Goal: Information Seeking & Learning: Learn about a topic

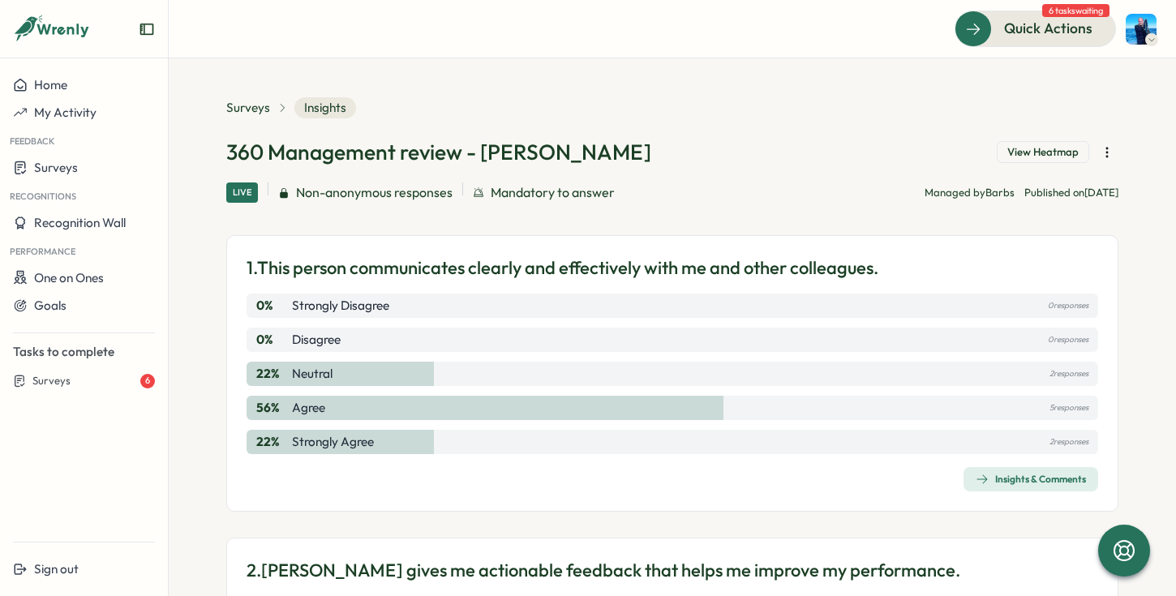
click at [984, 482] on div "Insights & Comments" at bounding box center [1031, 479] width 110 height 13
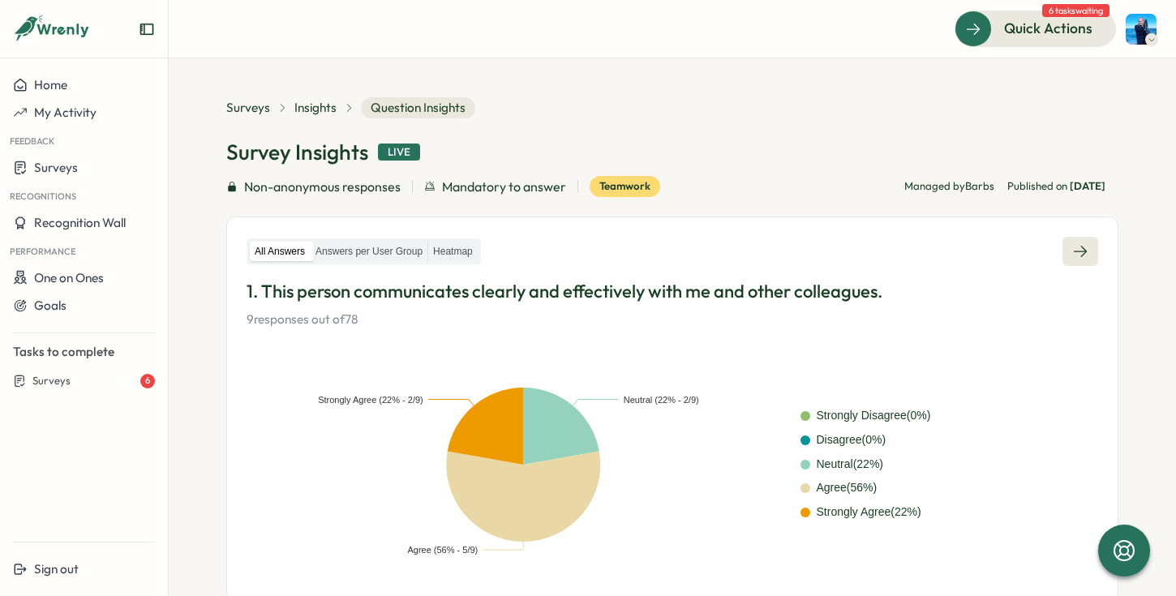
click at [1084, 244] on link at bounding box center [1081, 251] width 36 height 29
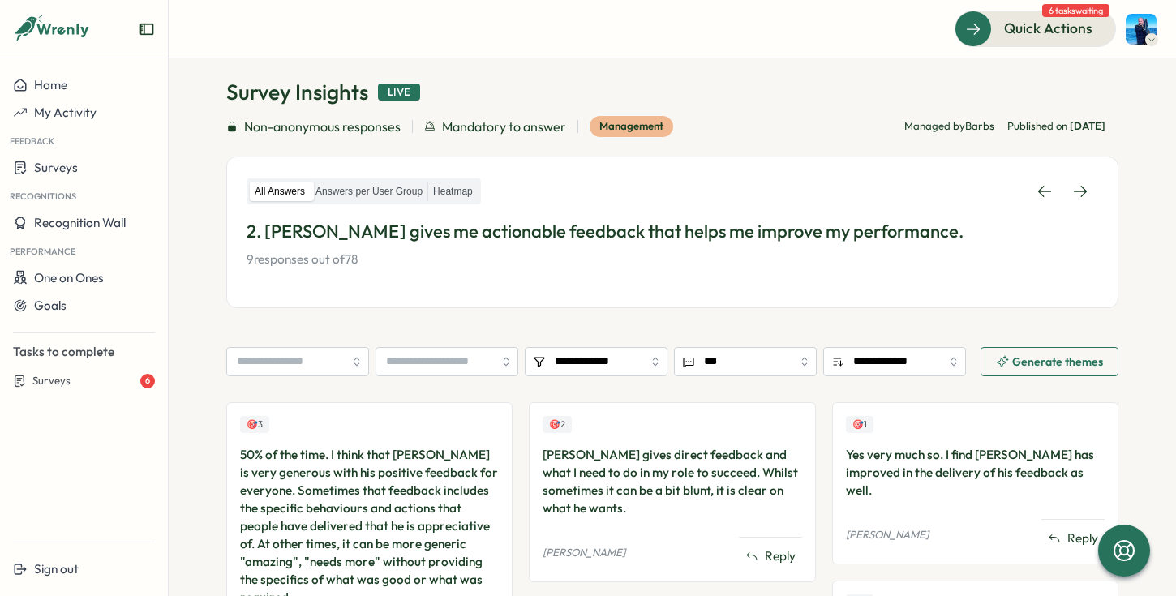
scroll to position [41, 0]
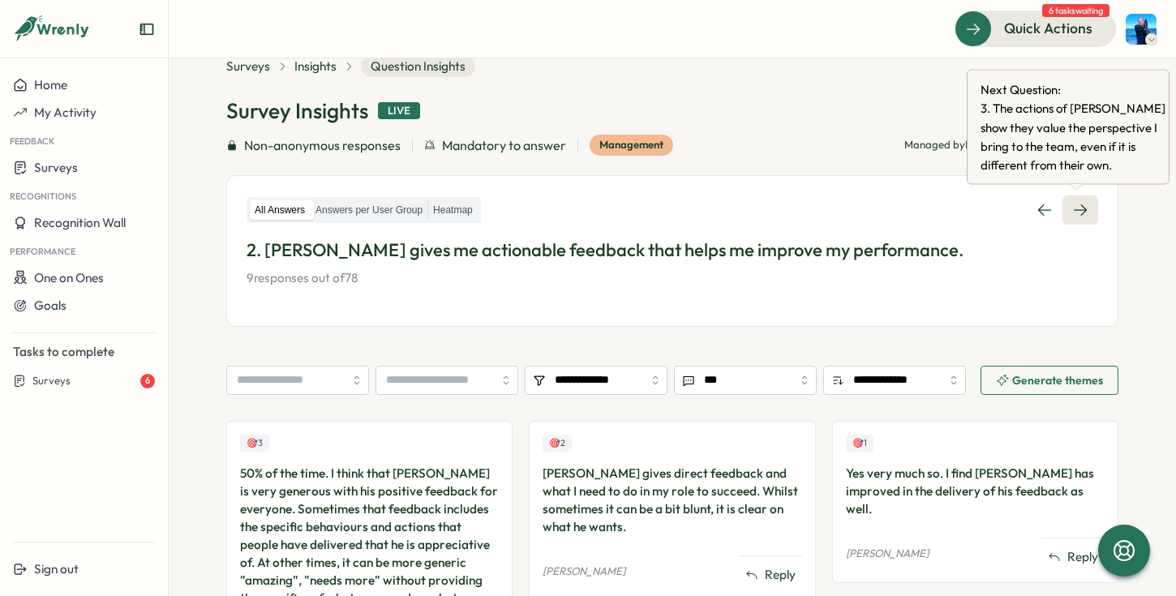
click at [1080, 210] on icon at bounding box center [1080, 210] width 16 height 16
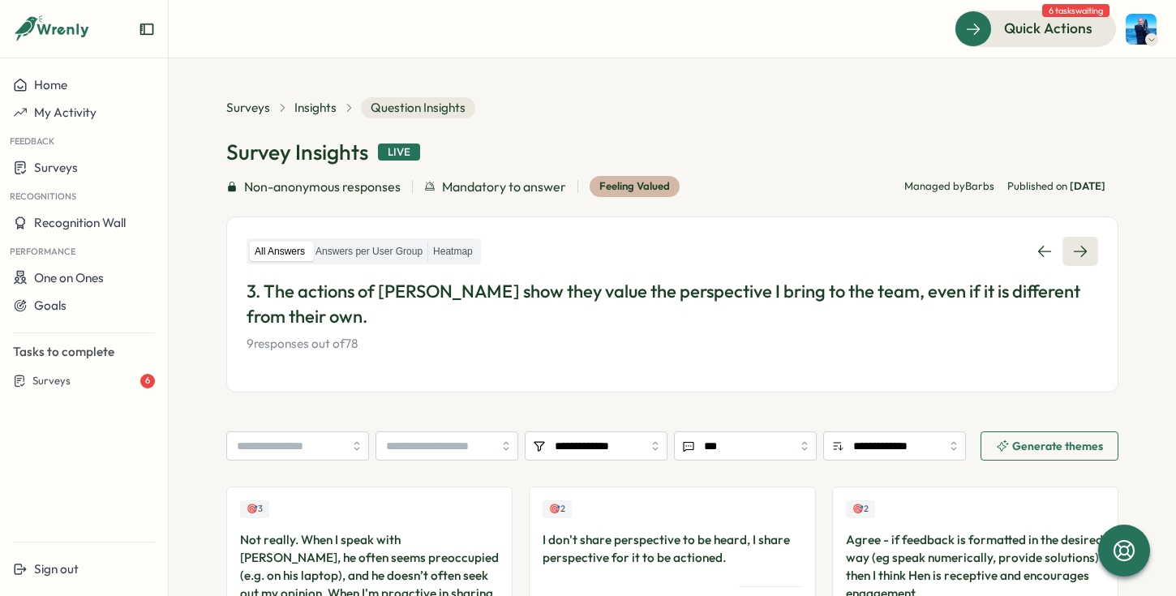
click at [1080, 244] on icon at bounding box center [1080, 251] width 16 height 16
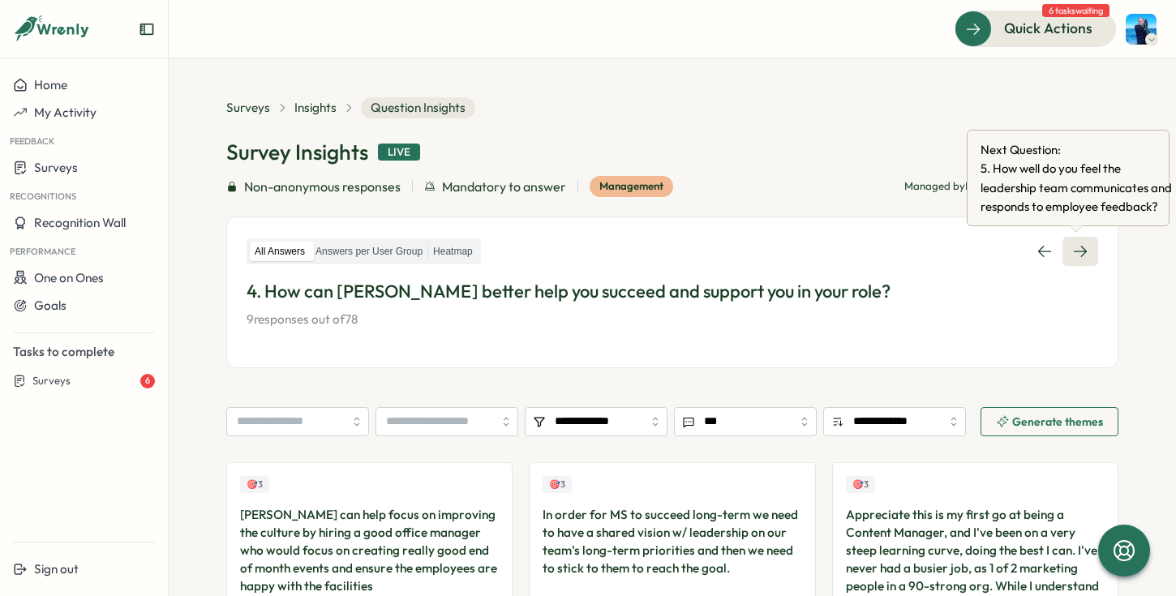
click at [1082, 249] on icon at bounding box center [1080, 251] width 16 height 16
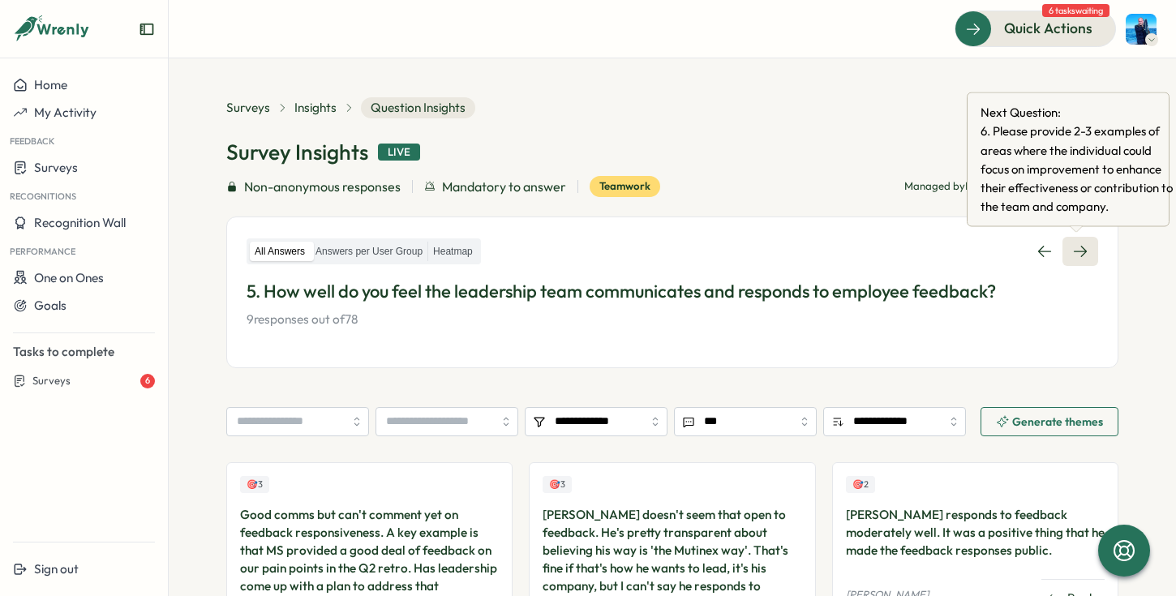
click at [1084, 250] on link at bounding box center [1081, 251] width 36 height 29
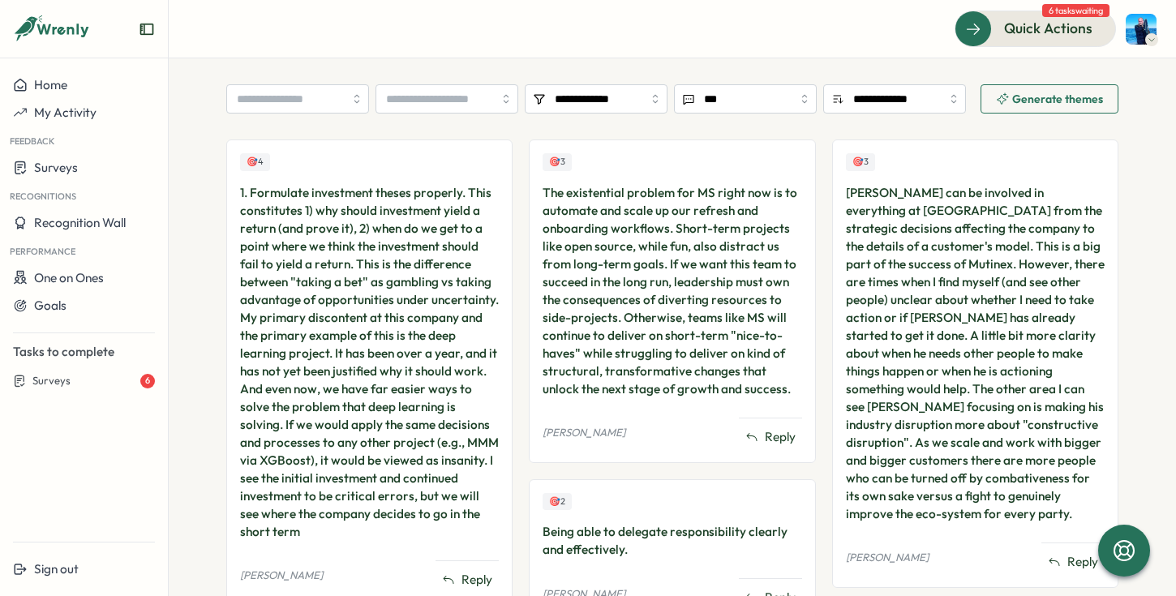
scroll to position [346, 0]
click at [399, 239] on div "1. Formulate investment theses properly. This constitutes 1) why should investm…" at bounding box center [369, 363] width 259 height 357
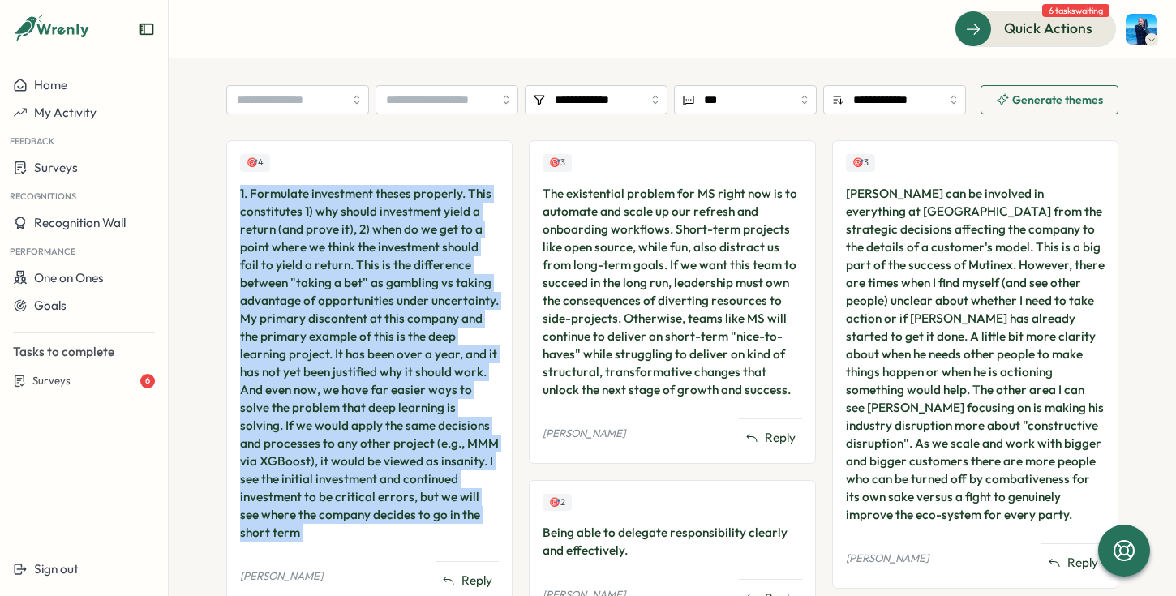
click at [399, 239] on div "1. Formulate investment theses properly. This constitutes 1) why should investm…" at bounding box center [369, 363] width 259 height 357
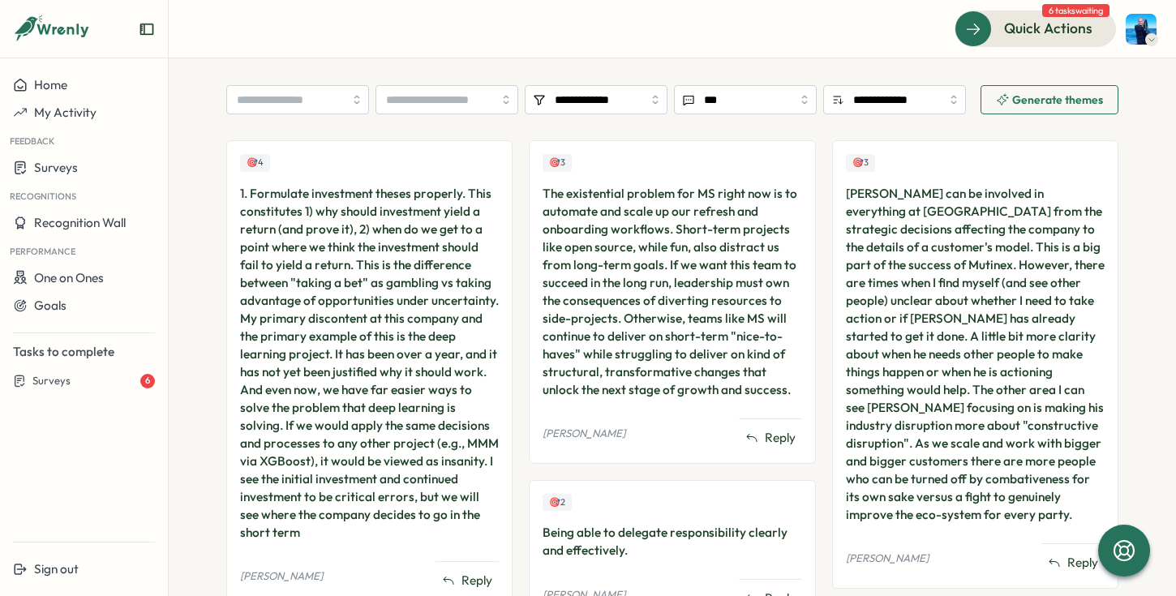
click at [685, 213] on div "The existential problem for MS right now is to automate and scale up our refres…" at bounding box center [672, 292] width 259 height 214
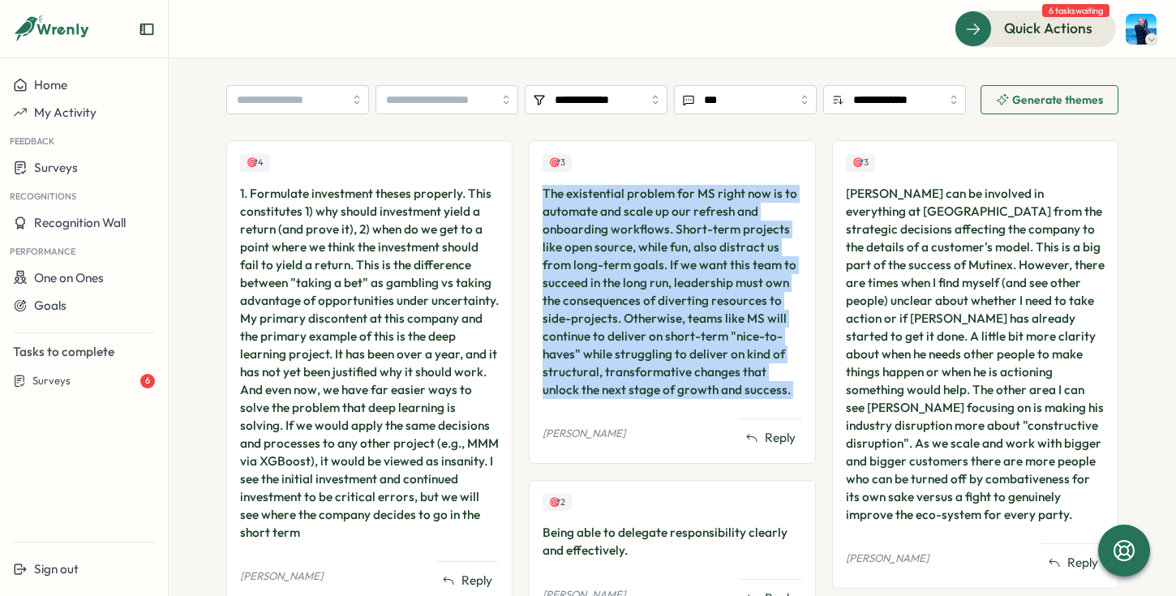
click at [685, 213] on div "The existential problem for MS right now is to automate and scale up our refres…" at bounding box center [672, 292] width 259 height 214
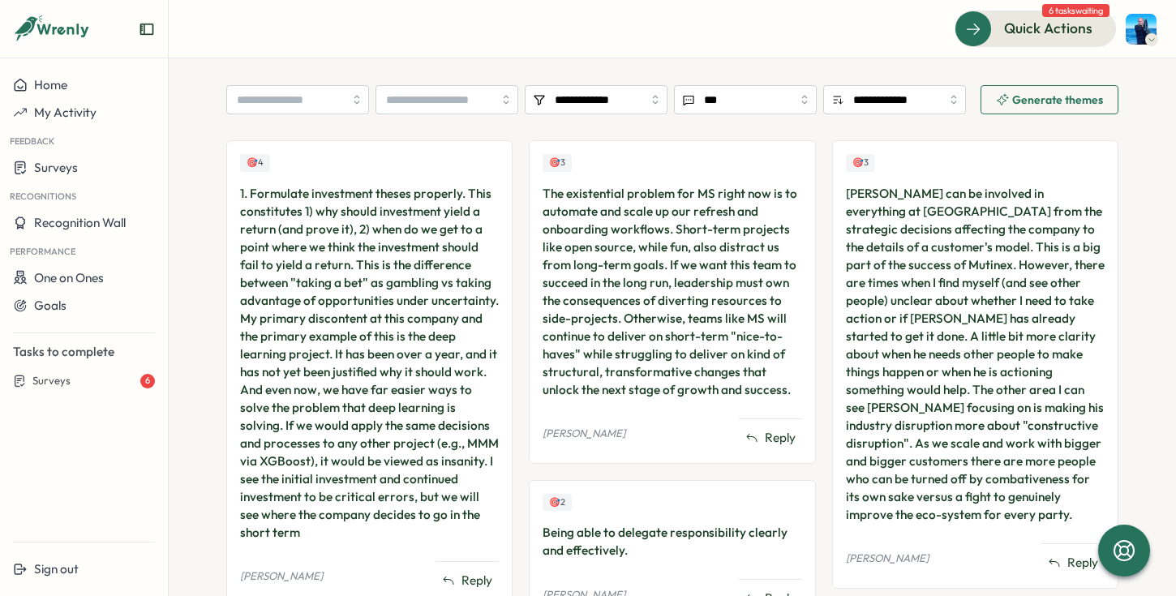
click at [1012, 302] on div "Henry can be involved in everything at Mutinex from the strategic decisions aff…" at bounding box center [975, 354] width 259 height 339
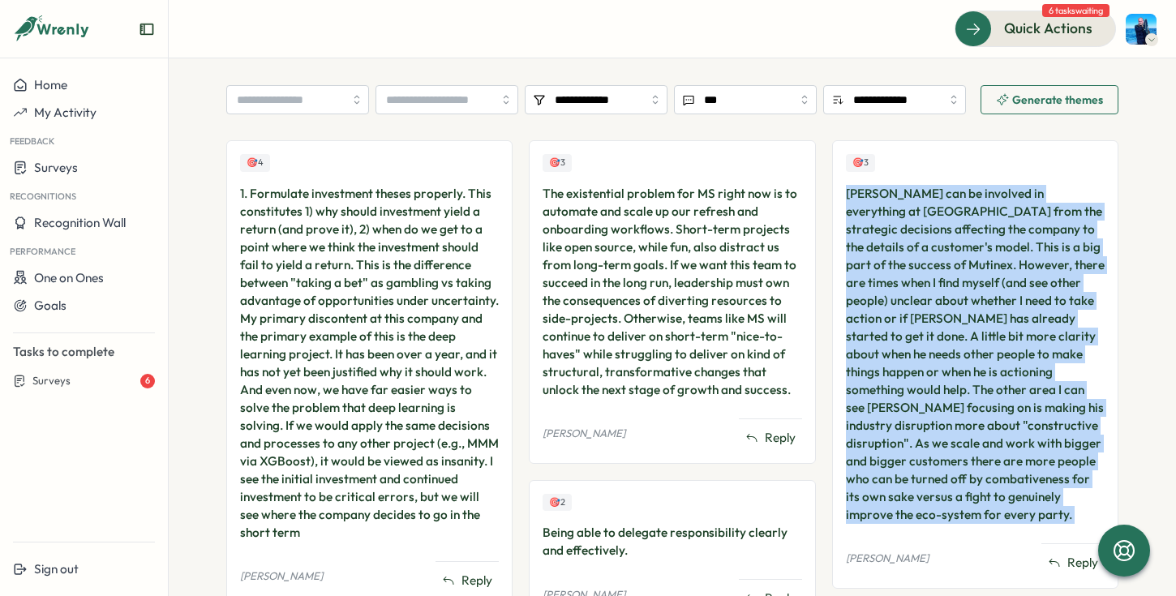
click at [1012, 302] on div "Henry can be involved in everything at Mutinex from the strategic decisions aff…" at bounding box center [975, 354] width 259 height 339
click at [1052, 329] on div "Henry can be involved in everything at Mutinex from the strategic decisions aff…" at bounding box center [975, 354] width 259 height 339
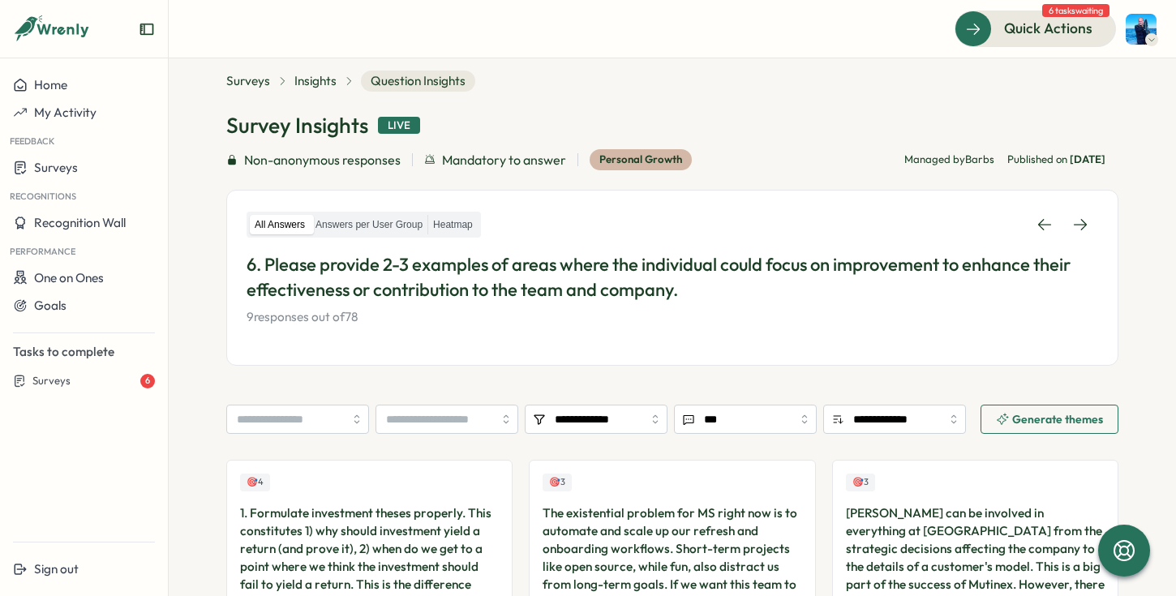
scroll to position [0, 0]
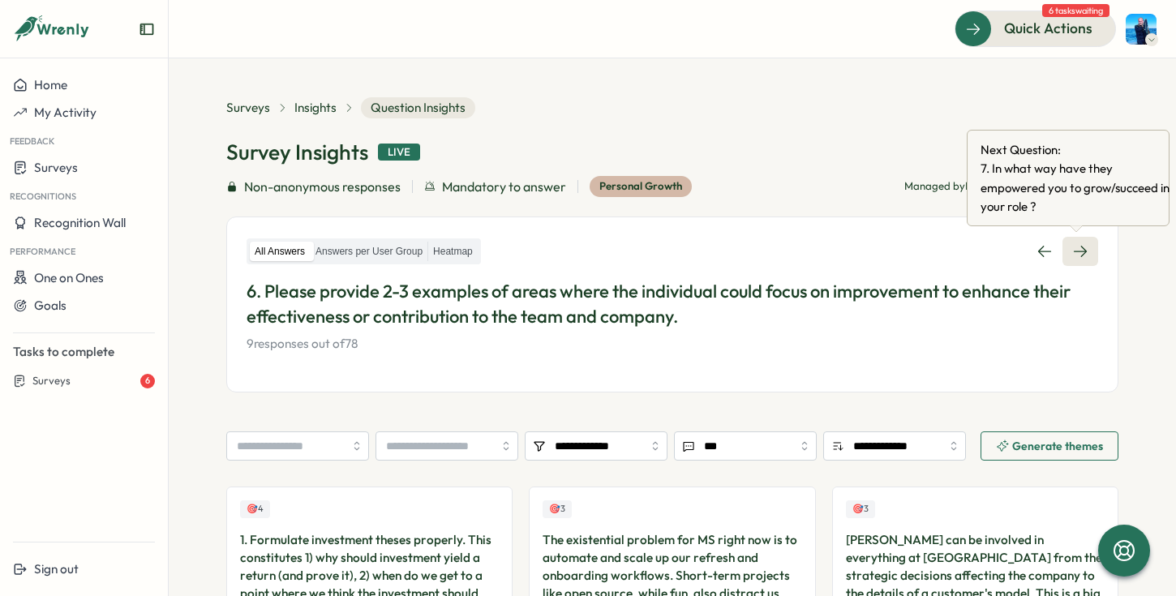
click at [1072, 247] on icon at bounding box center [1080, 251] width 16 height 16
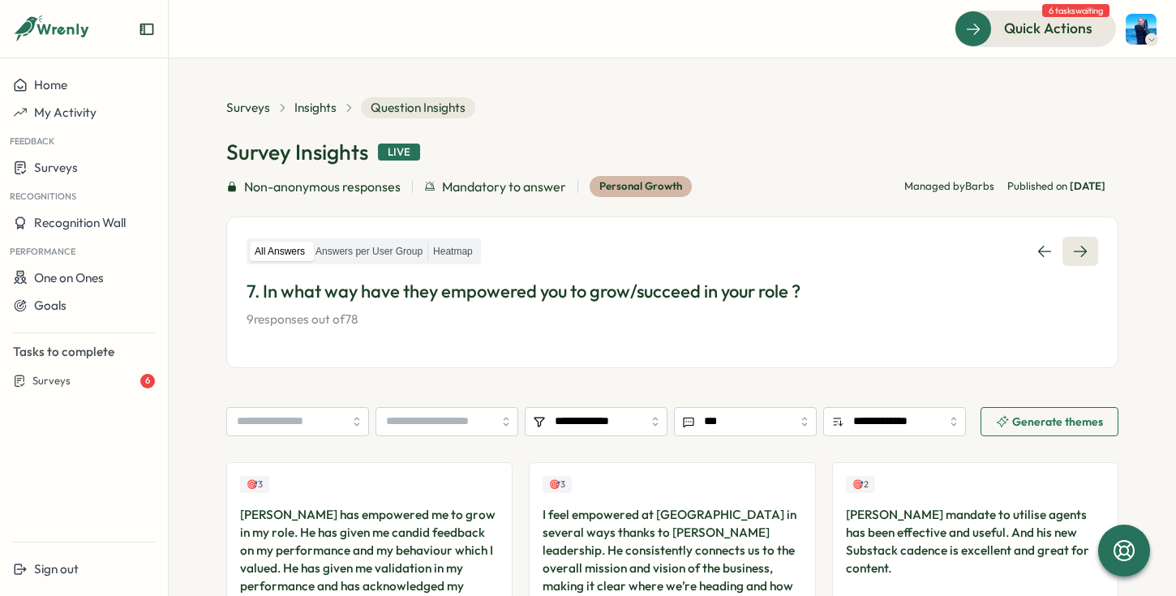
click at [1080, 250] on icon at bounding box center [1080, 251] width 16 height 16
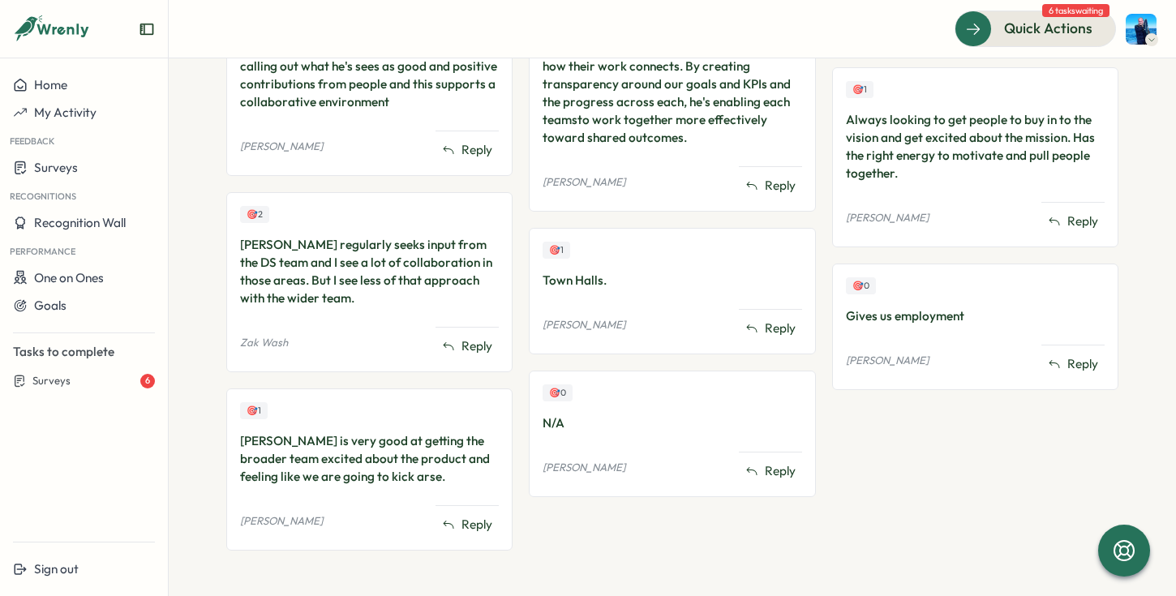
scroll to position [576, 0]
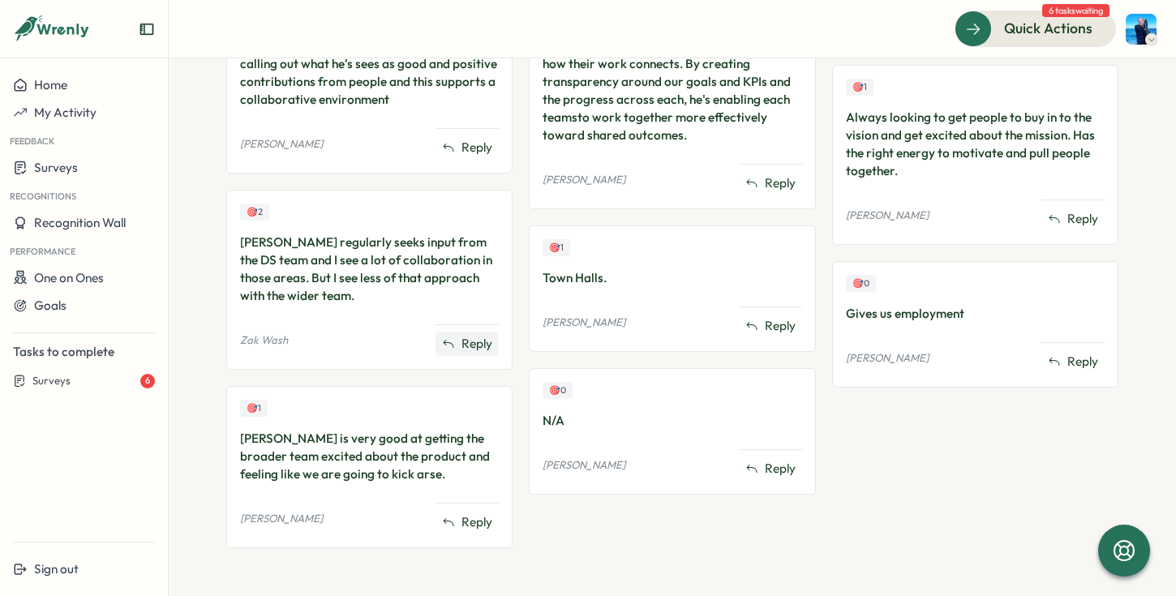
click at [475, 341] on span "Reply" at bounding box center [477, 344] width 31 height 18
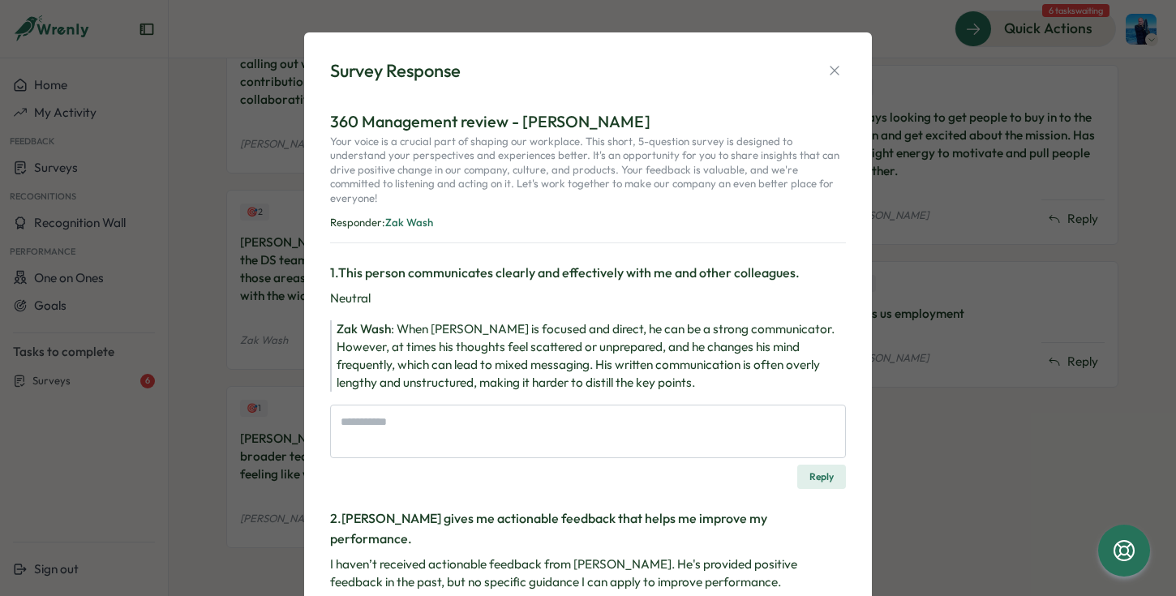
type textarea "*"
click at [1077, 420] on div "Survey Response 360 Management review - Henry Your voice is a crucial part of s…" at bounding box center [588, 298] width 1176 height 596
click at [1077, 419] on div "Survey Response 360 Management review - Henry Your voice is a crucial part of s…" at bounding box center [588, 298] width 1176 height 596
click at [831, 70] on icon "button" at bounding box center [835, 70] width 16 height 16
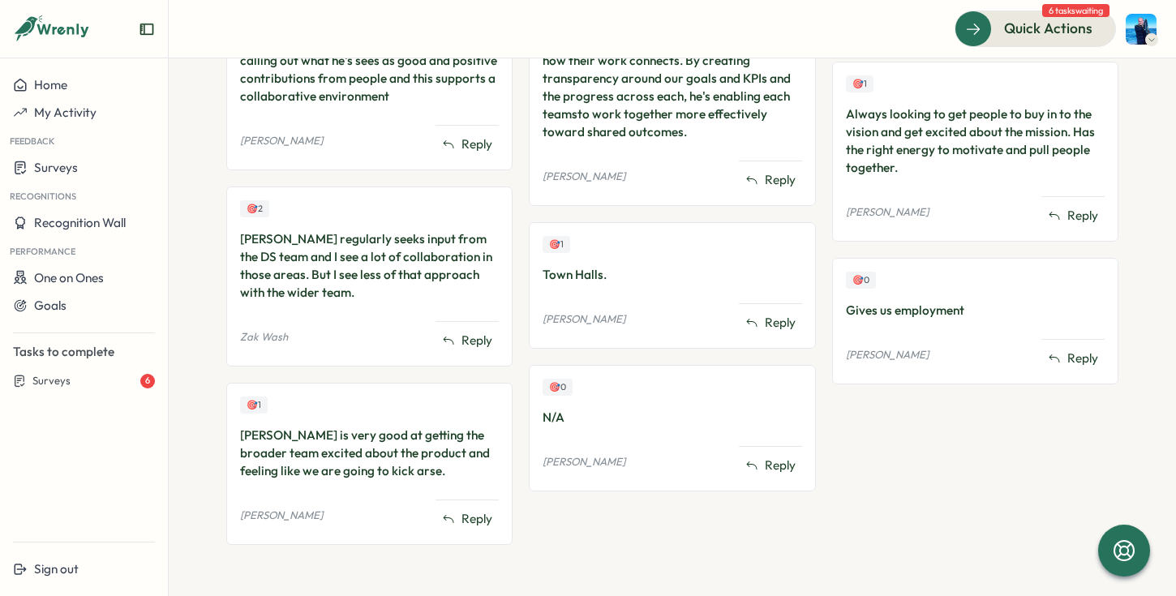
scroll to position [0, 0]
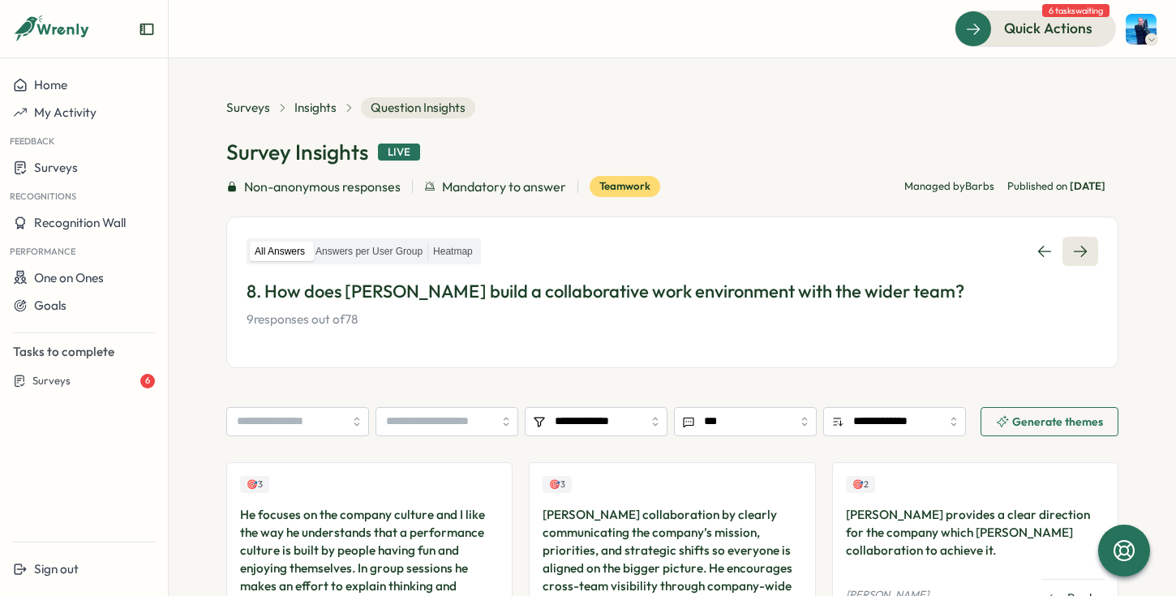
click at [1087, 251] on link at bounding box center [1081, 251] width 36 height 29
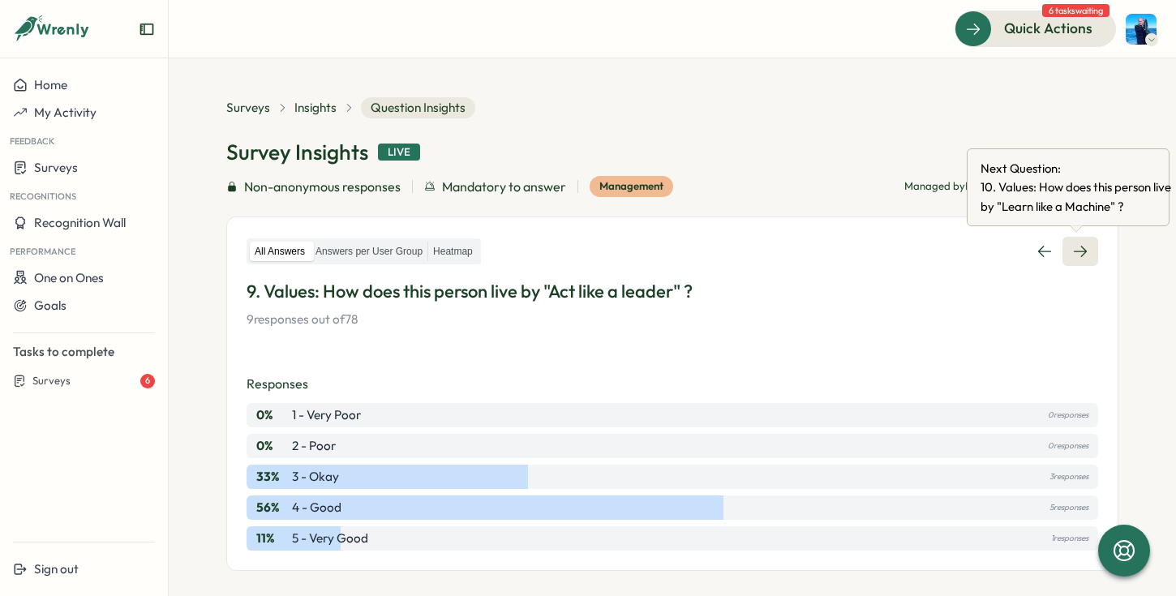
click at [1084, 256] on icon at bounding box center [1080, 251] width 16 height 16
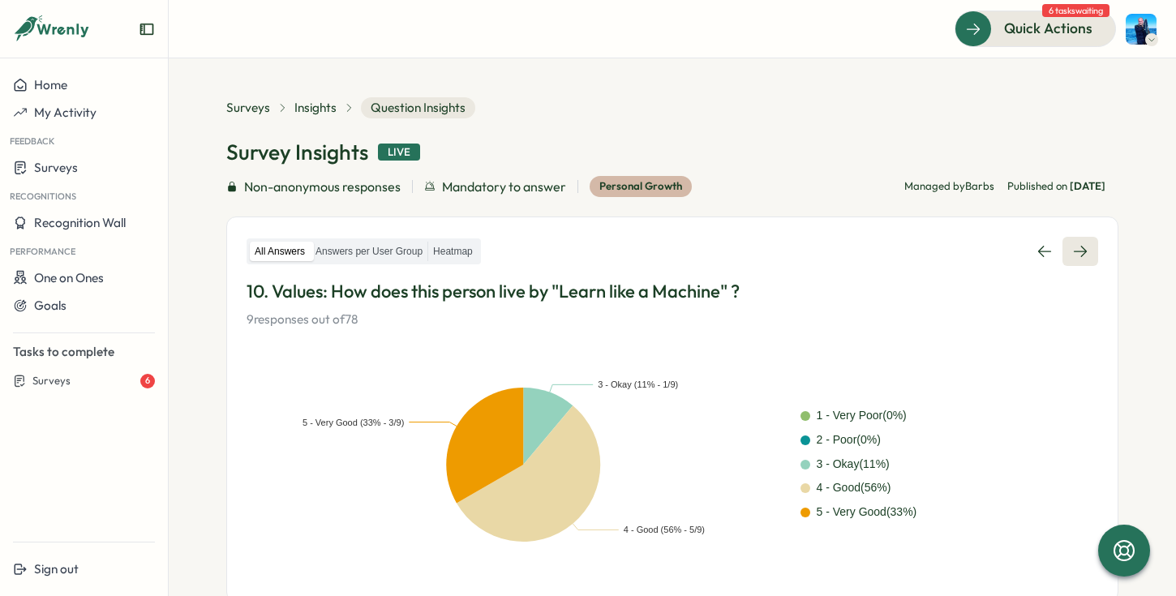
click at [1088, 251] on link at bounding box center [1081, 251] width 36 height 29
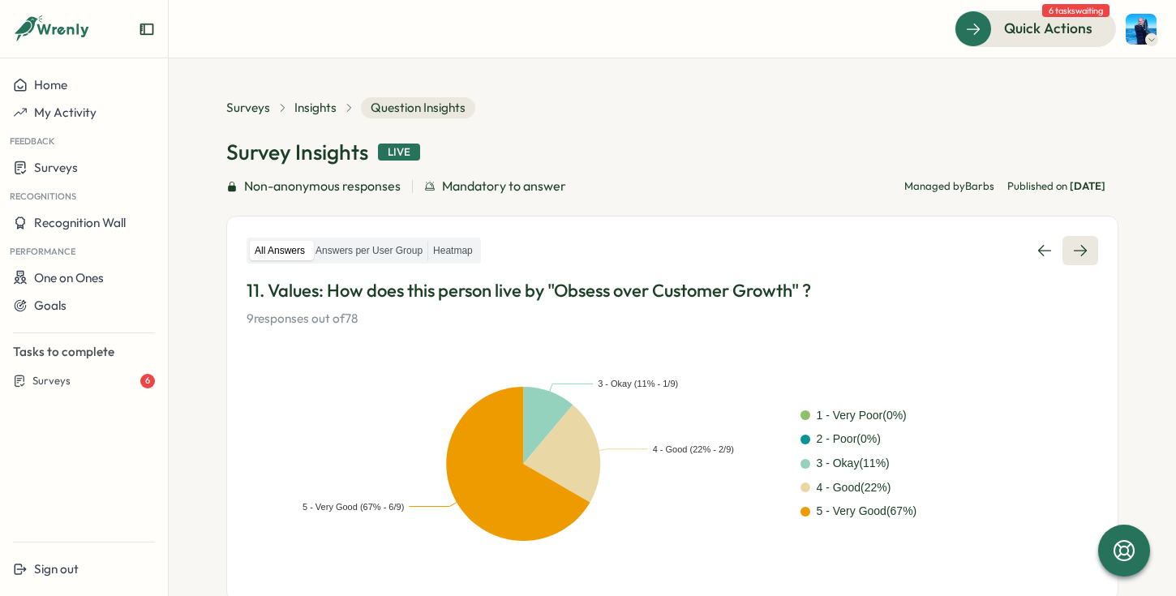
click at [1084, 251] on icon at bounding box center [1080, 251] width 16 height 16
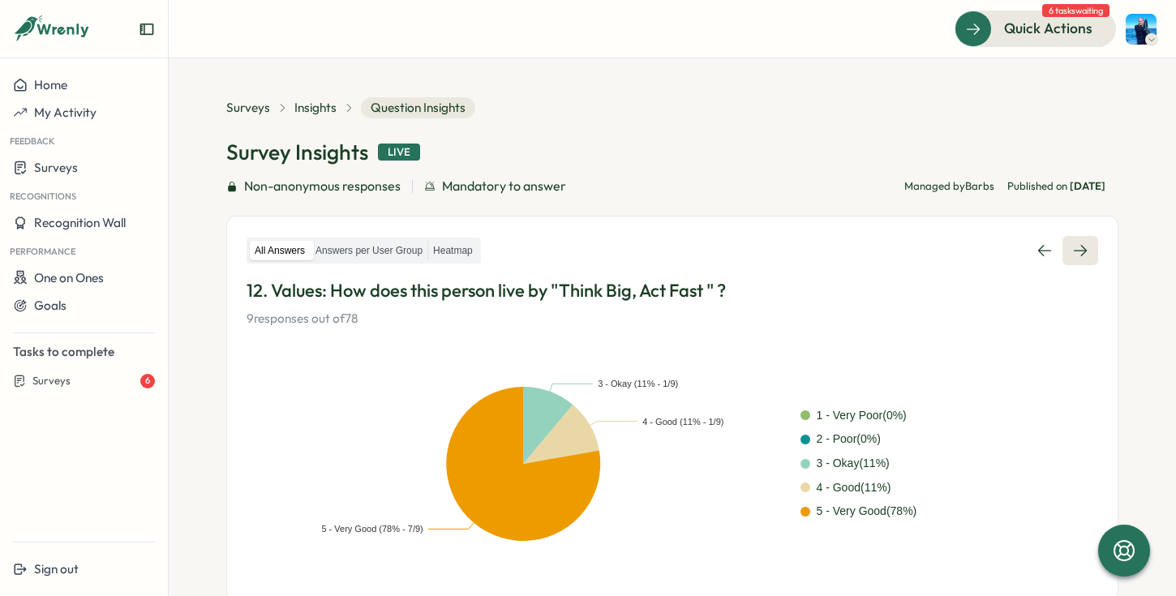
click at [1089, 255] on link at bounding box center [1081, 250] width 36 height 29
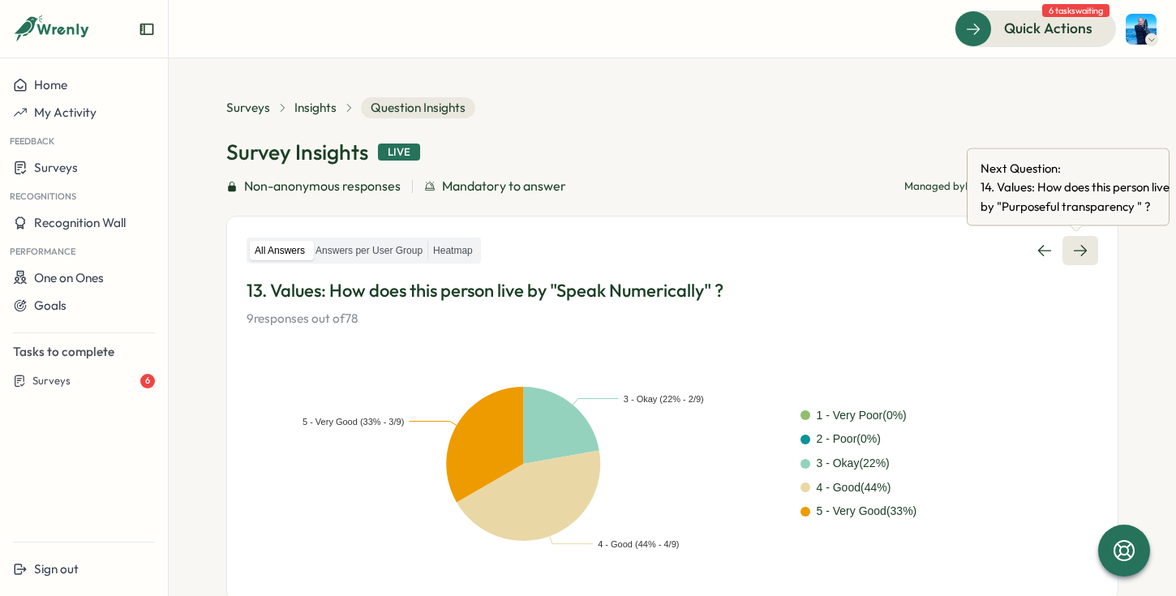
click at [1084, 251] on icon at bounding box center [1080, 251] width 16 height 16
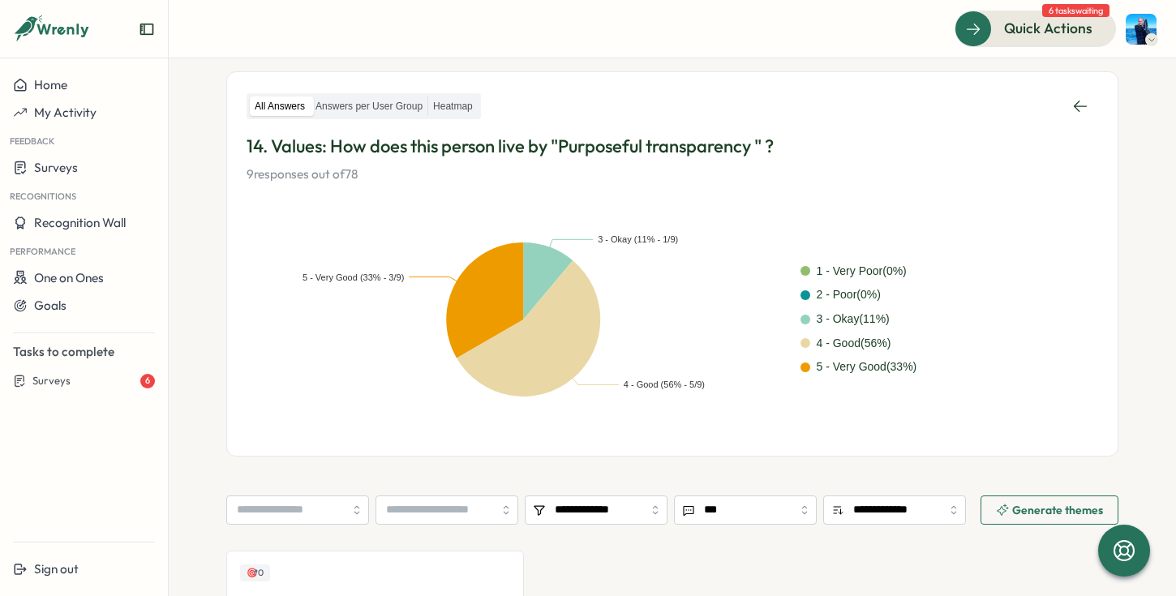
scroll to position [58, 0]
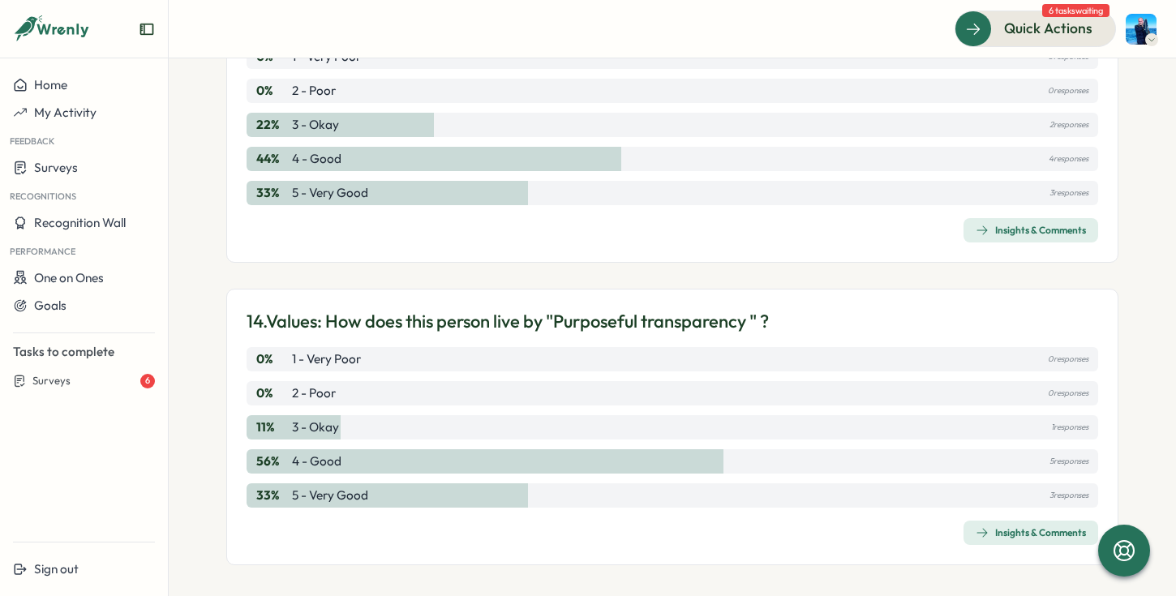
scroll to position [3175, 0]
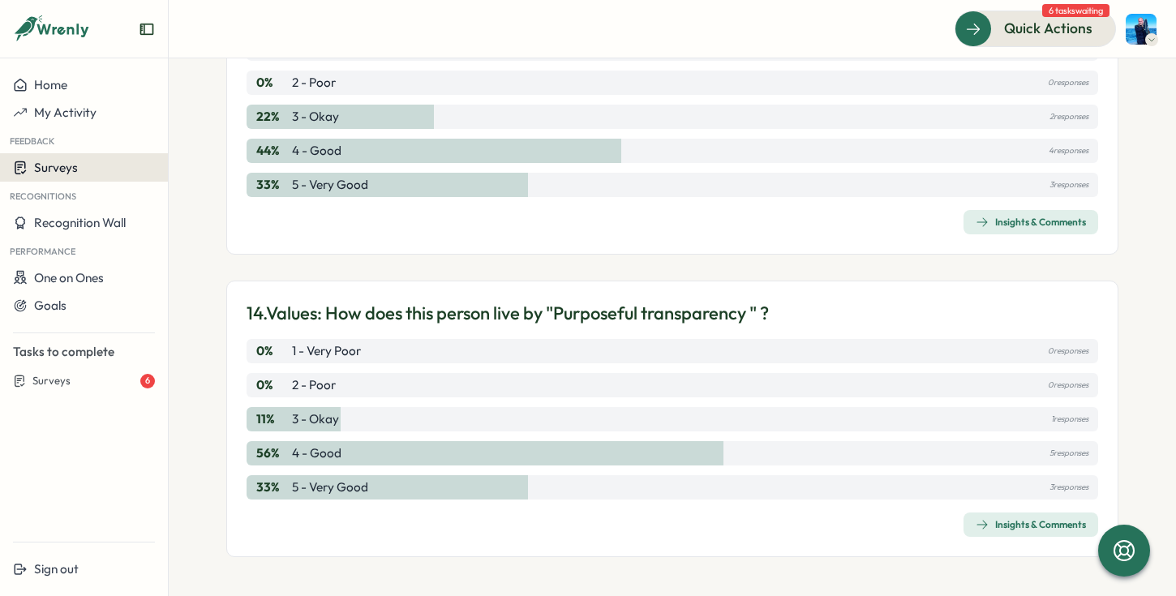
click at [67, 170] on span "Surveys" at bounding box center [56, 167] width 44 height 15
click at [62, 176] on button "Surveys" at bounding box center [84, 167] width 168 height 28
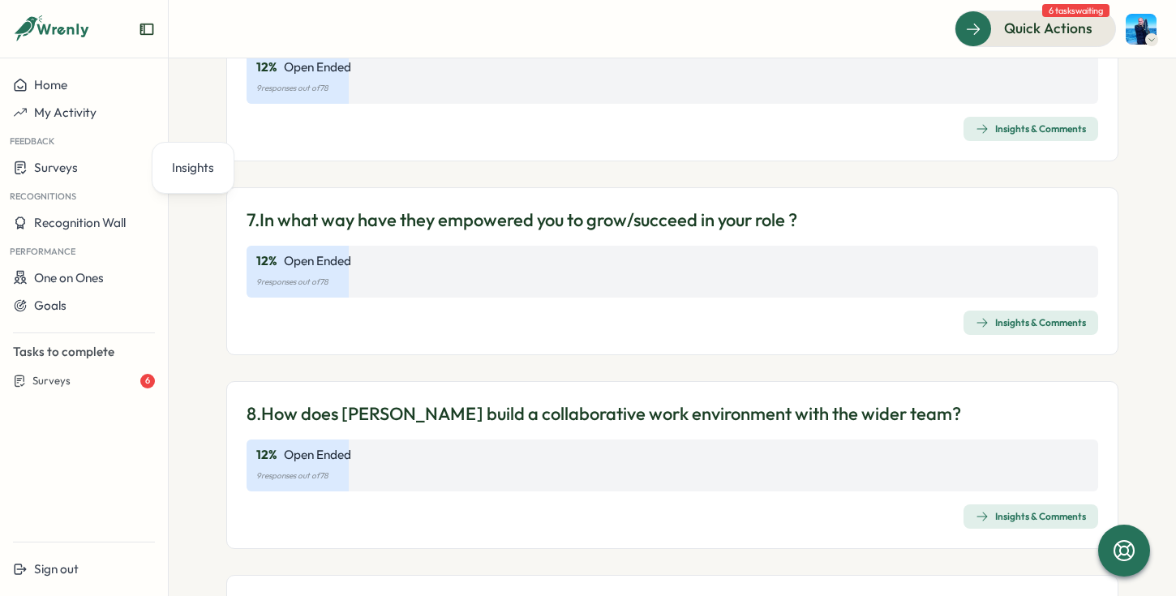
scroll to position [0, 0]
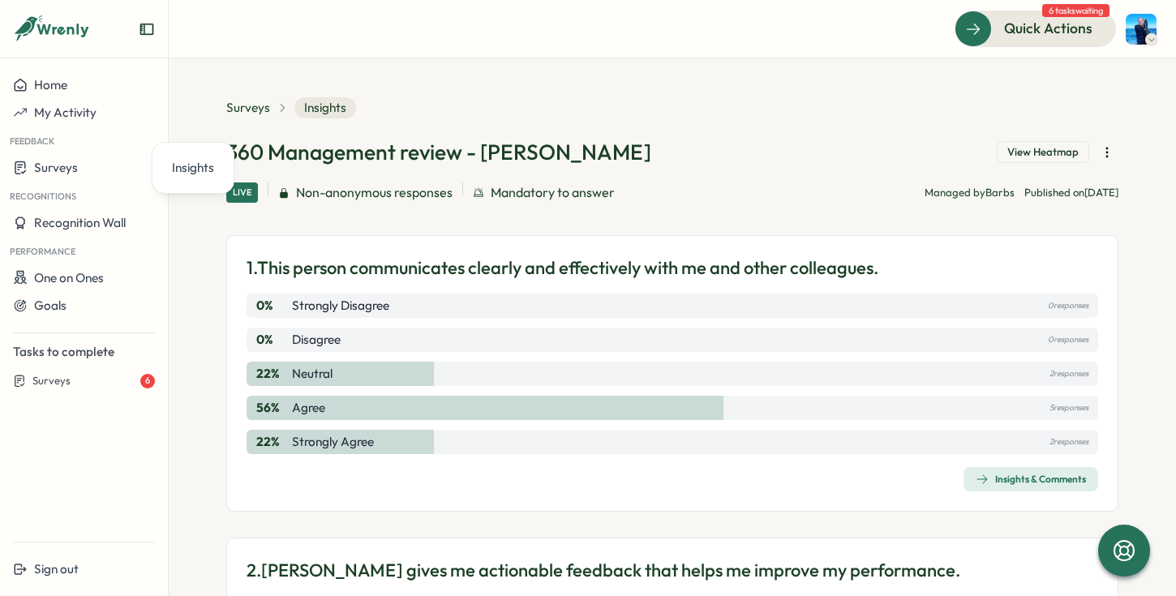
click at [260, 117] on div "Surveys Insights" at bounding box center [291, 107] width 130 height 21
click at [252, 114] on span "Surveys" at bounding box center [248, 108] width 44 height 18
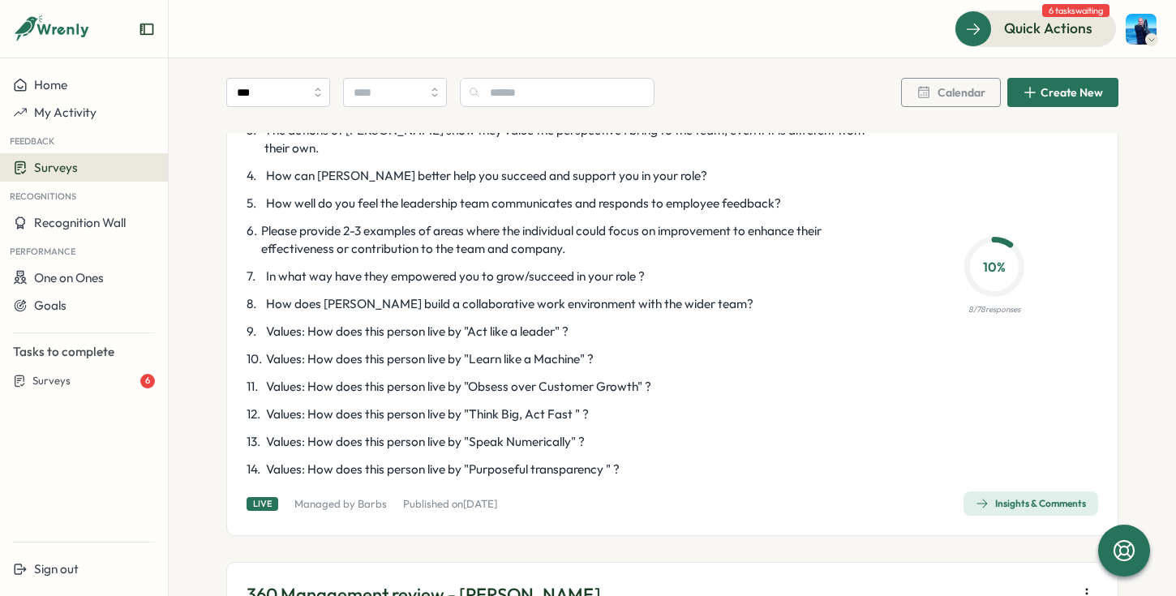
scroll to position [2075, 0]
click at [1008, 498] on div "Insights & Comments" at bounding box center [1031, 504] width 110 height 13
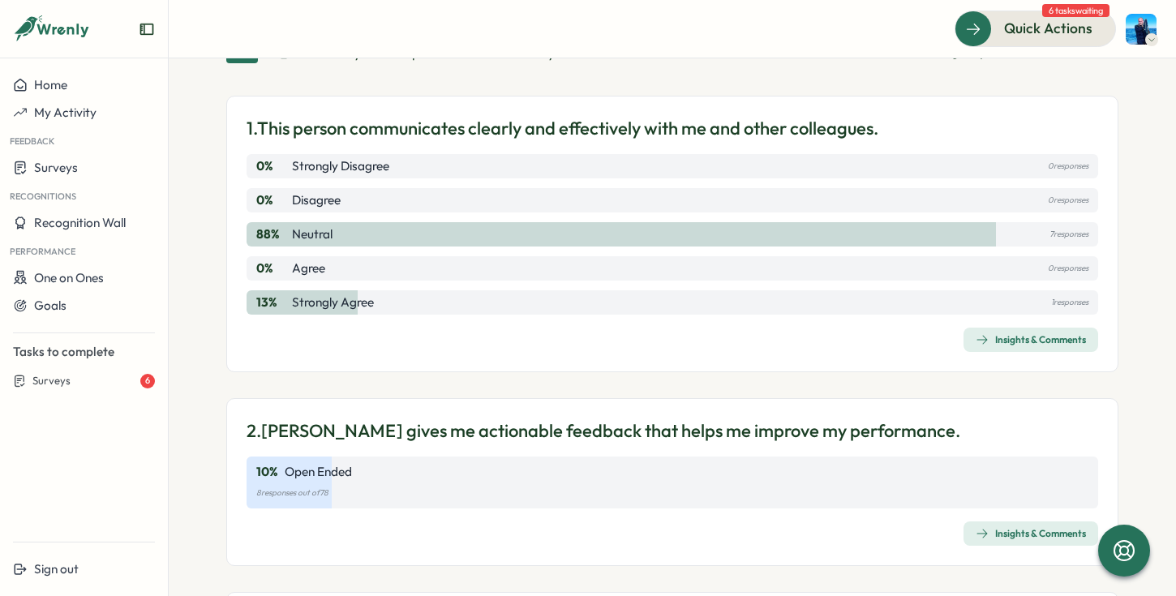
scroll to position [161, 0]
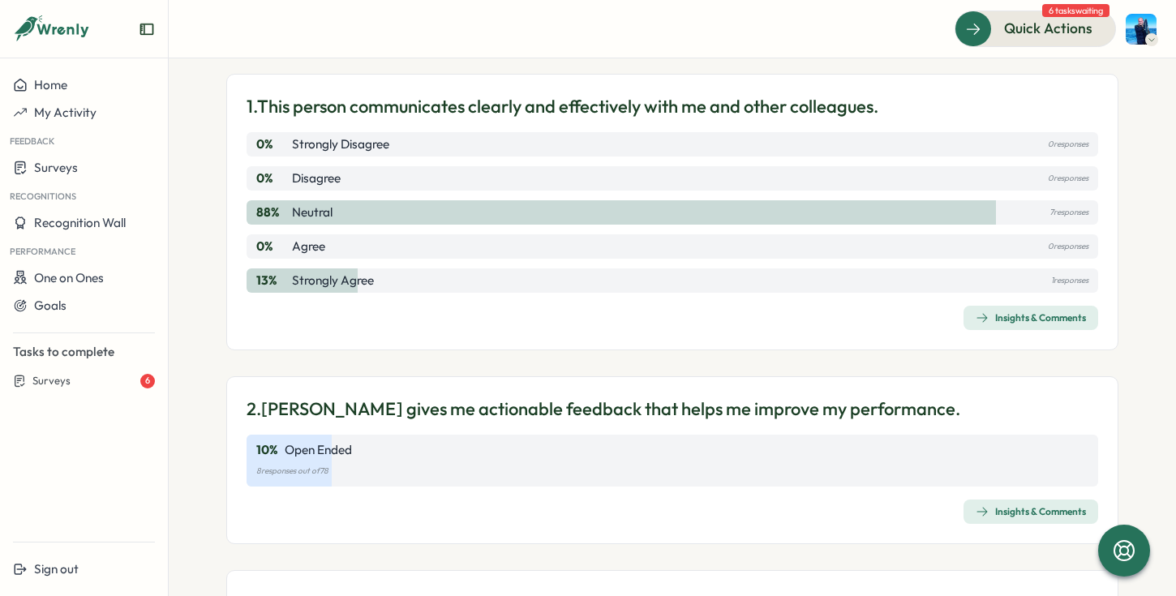
click at [1063, 514] on div "Insights & Comments" at bounding box center [1031, 511] width 110 height 13
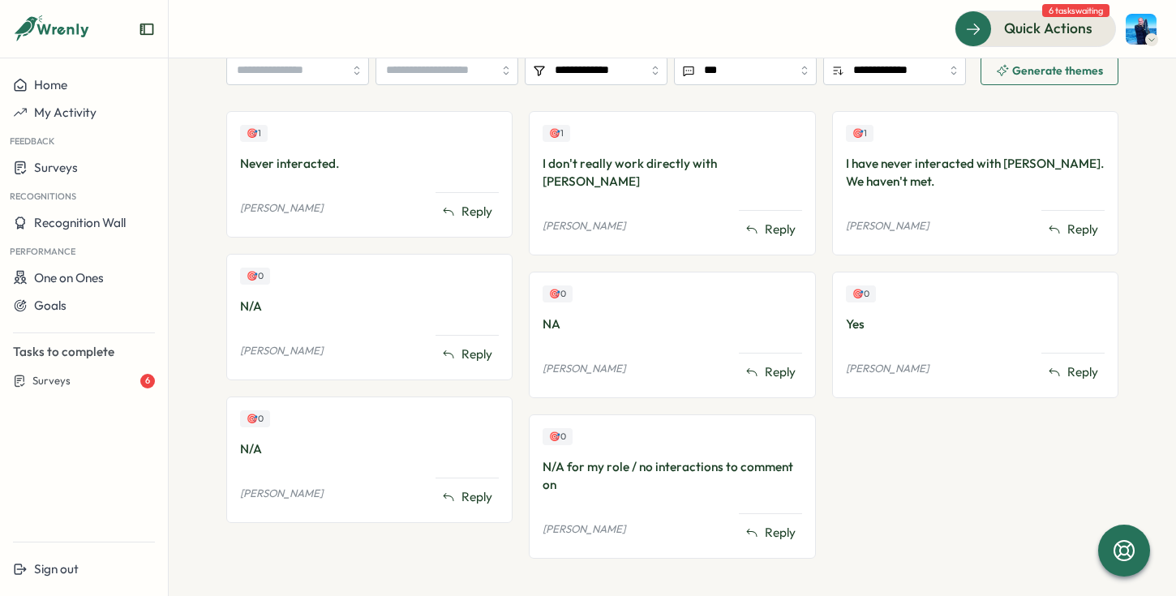
scroll to position [85, 0]
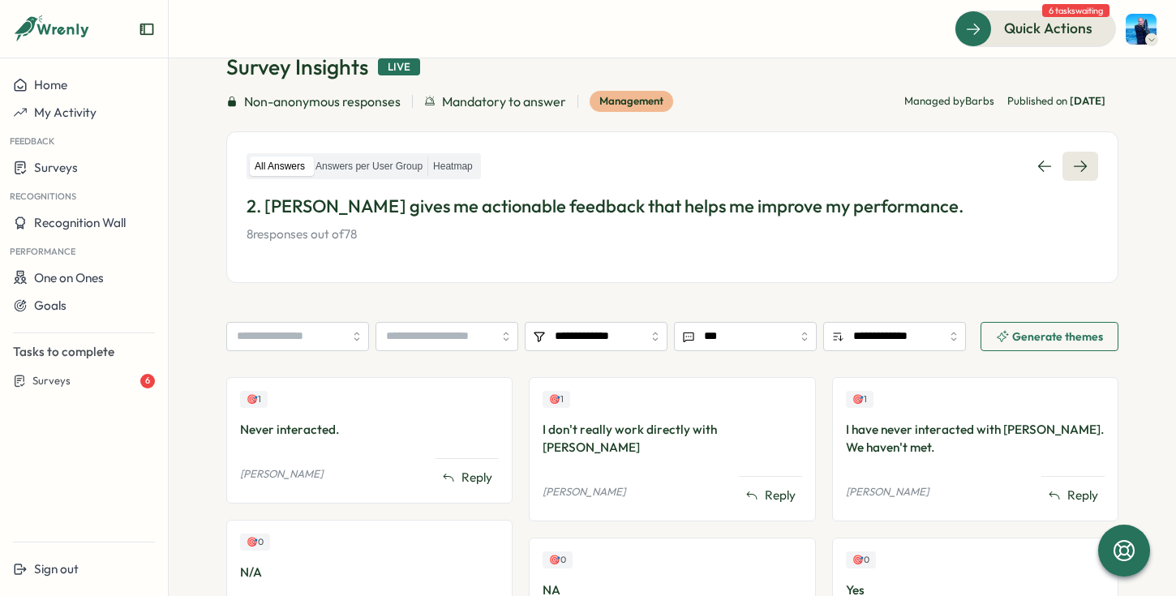
click at [1085, 168] on link at bounding box center [1081, 166] width 36 height 29
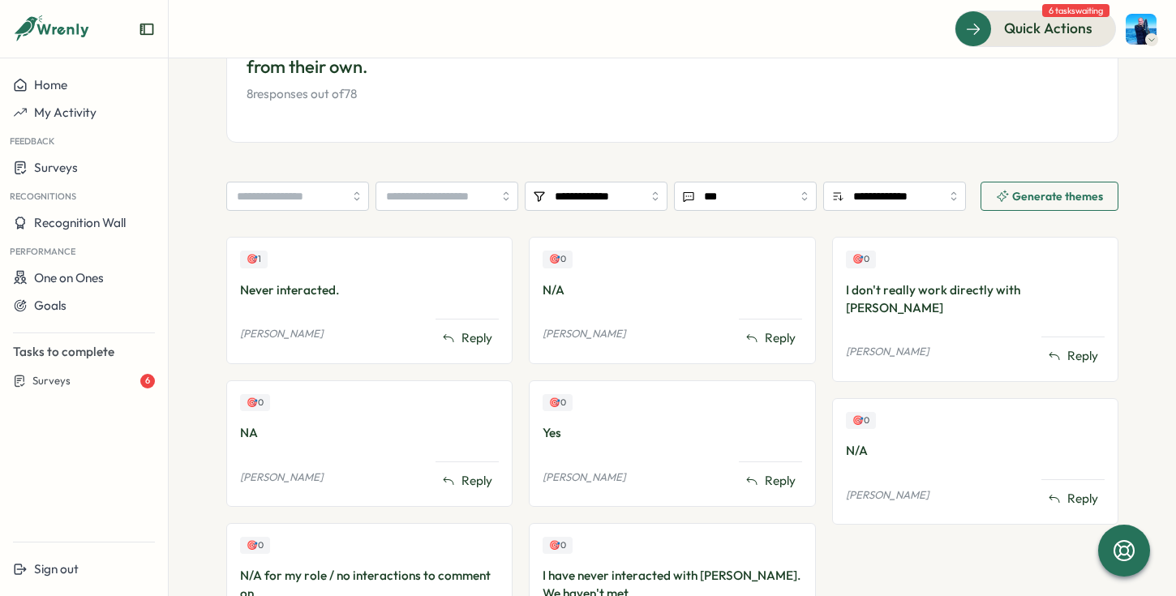
scroll to position [72, 0]
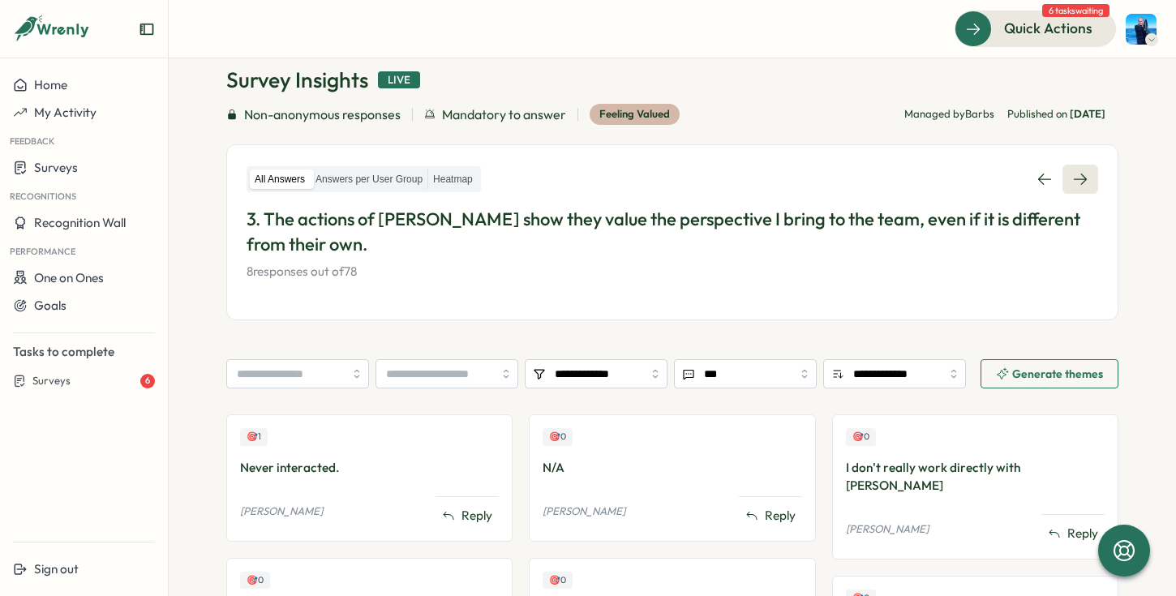
click at [1073, 183] on icon at bounding box center [1080, 179] width 16 height 16
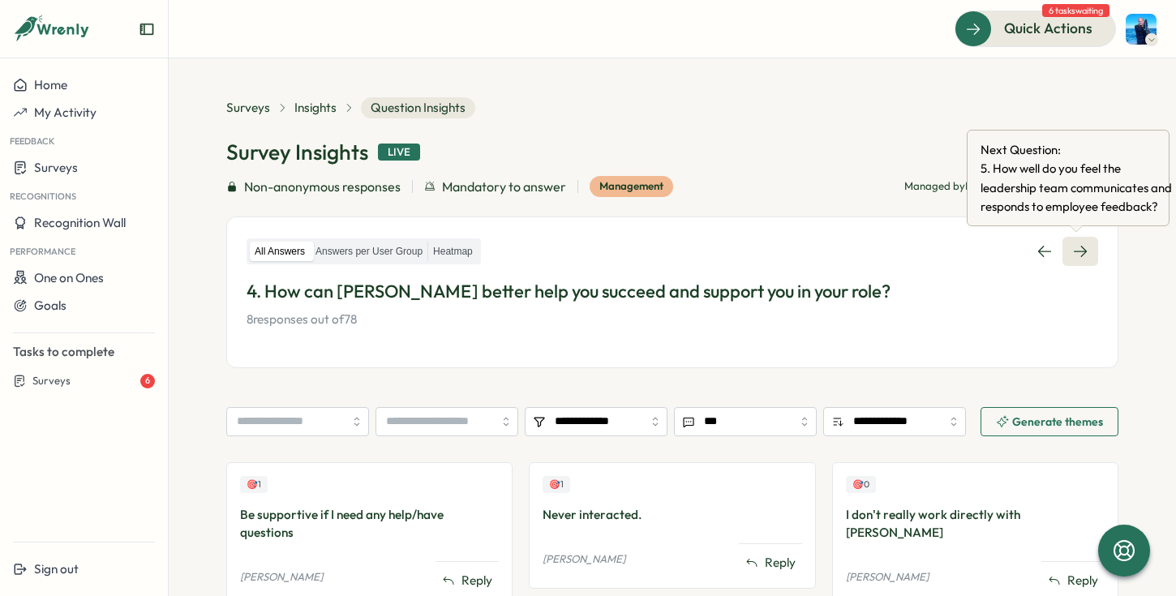
click at [1081, 247] on icon at bounding box center [1080, 251] width 16 height 16
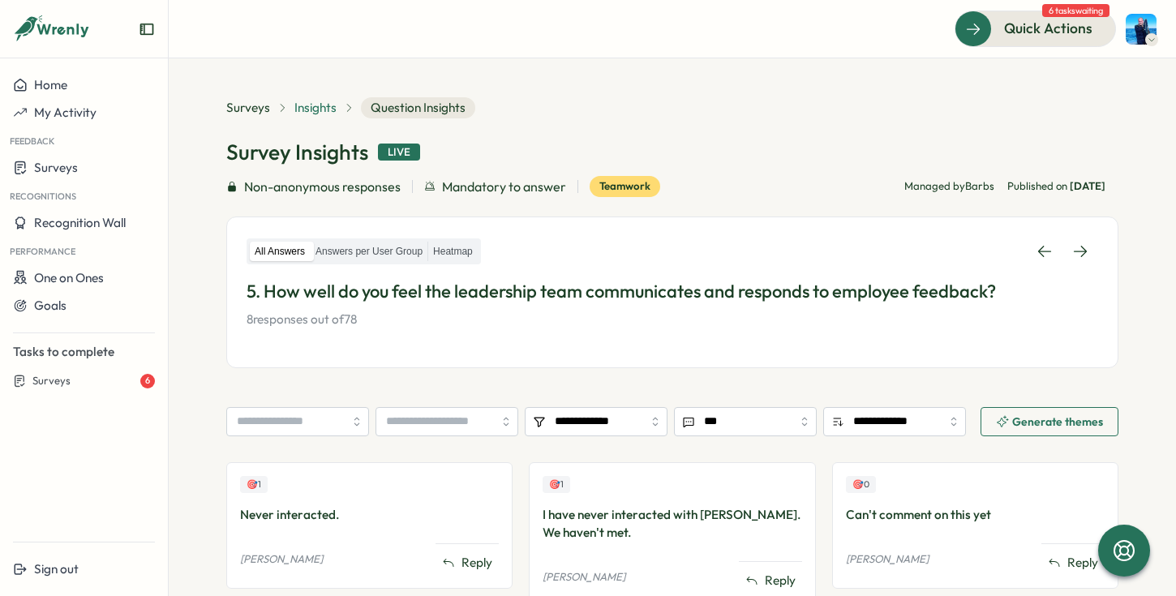
scroll to position [9, 0]
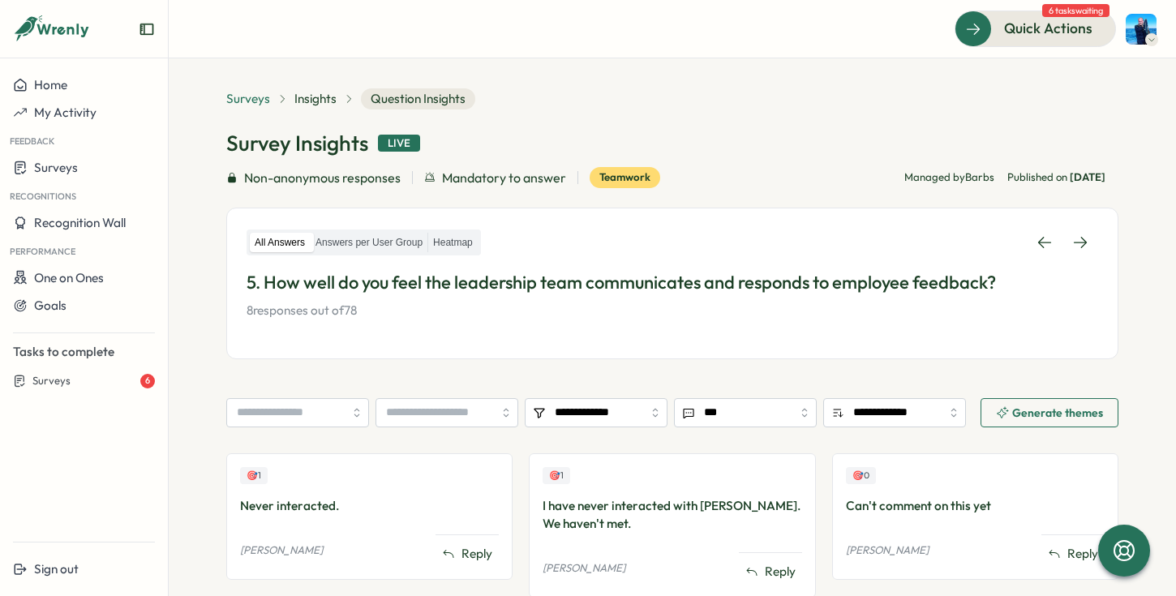
click at [243, 106] on span "Surveys" at bounding box center [248, 99] width 44 height 18
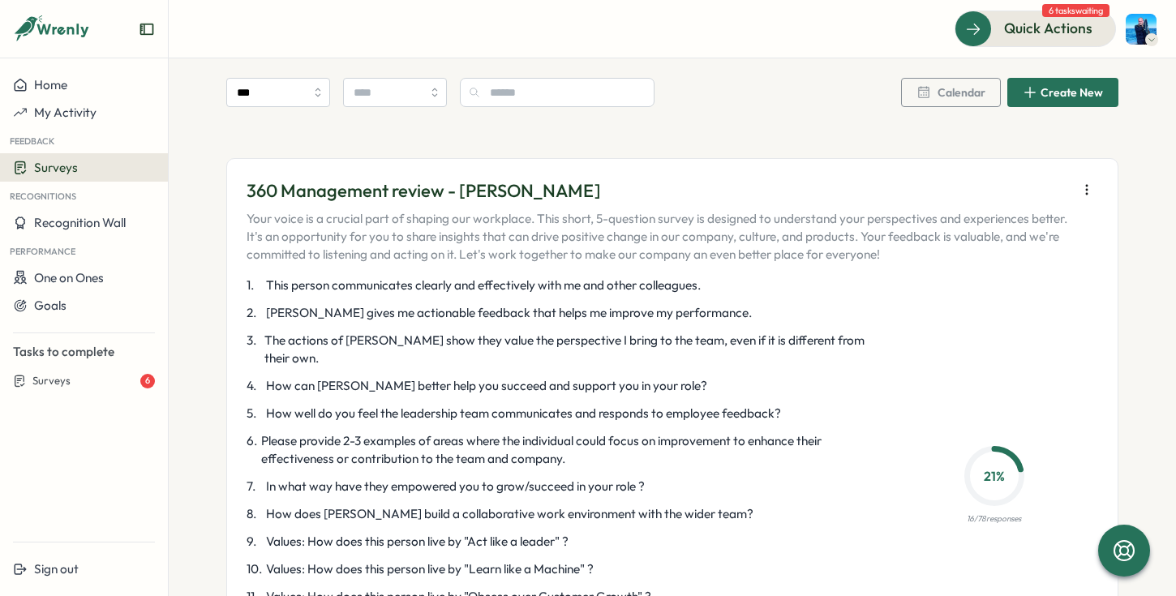
scroll to position [4403, 0]
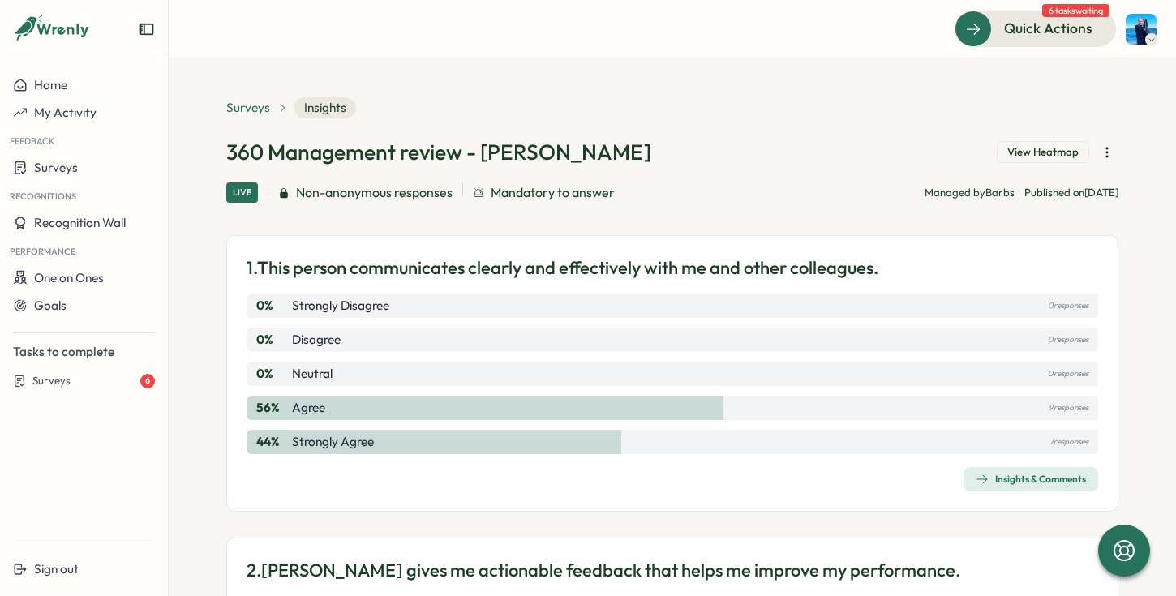
click at [253, 110] on span "Surveys" at bounding box center [248, 108] width 44 height 18
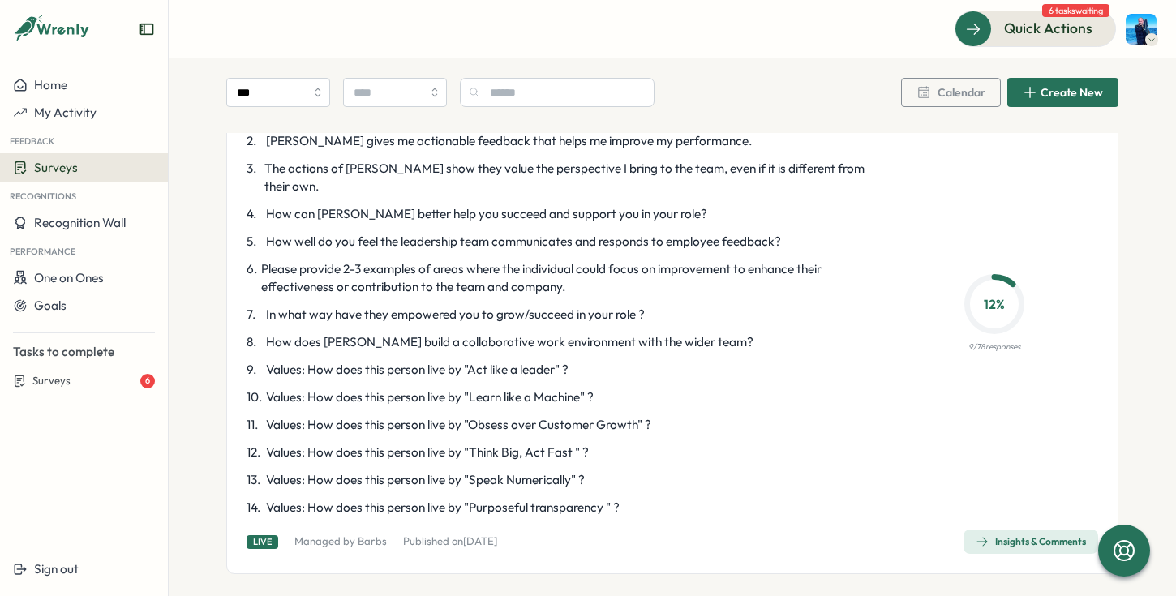
scroll to position [2655, 0]
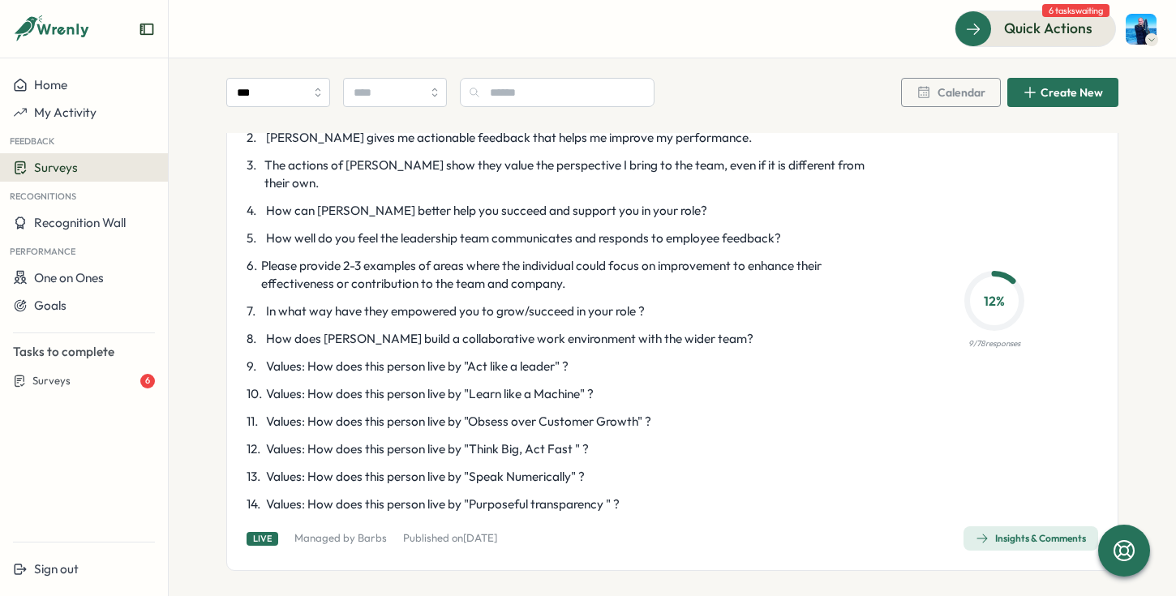
click at [999, 532] on div "Insights & Comments" at bounding box center [1031, 538] width 110 height 13
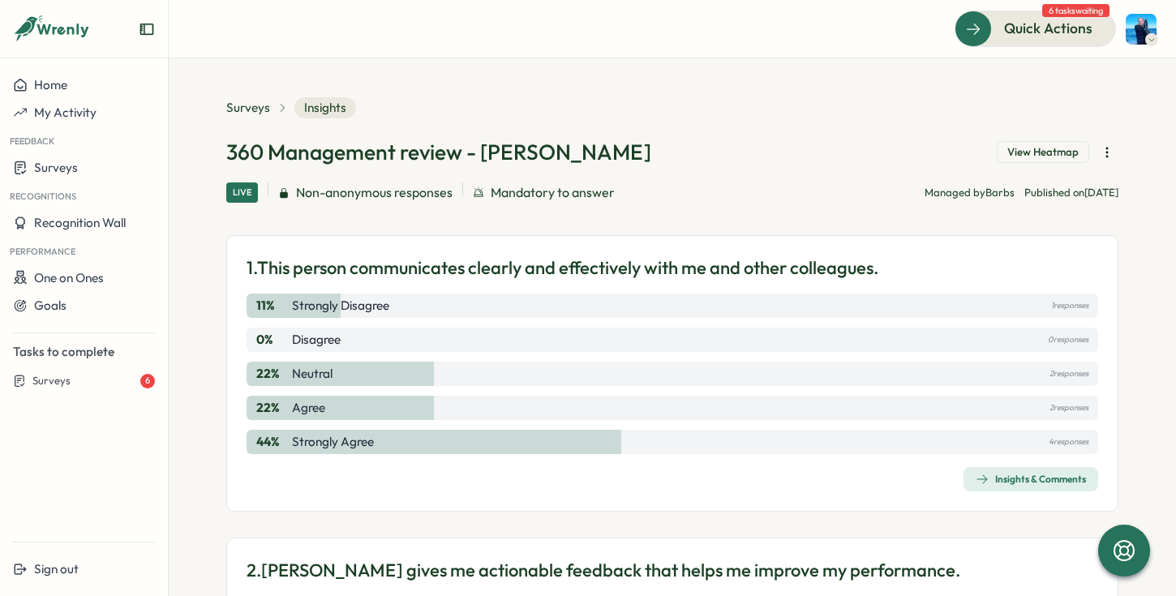
click at [1000, 483] on div "Insights & Comments" at bounding box center [1031, 479] width 110 height 13
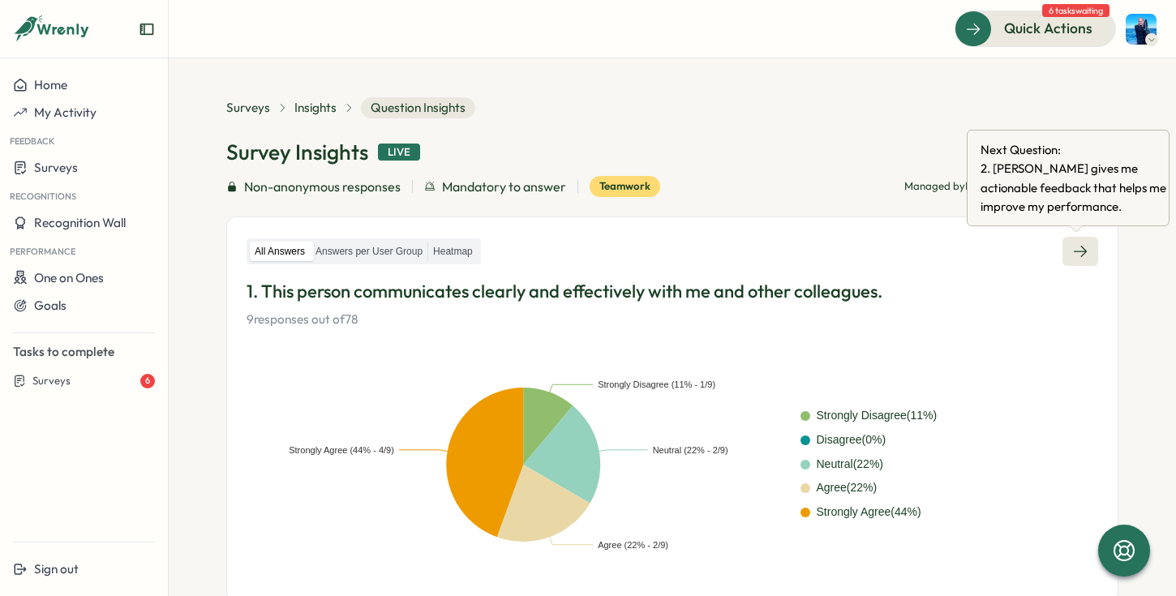
click at [1082, 255] on icon at bounding box center [1080, 251] width 16 height 16
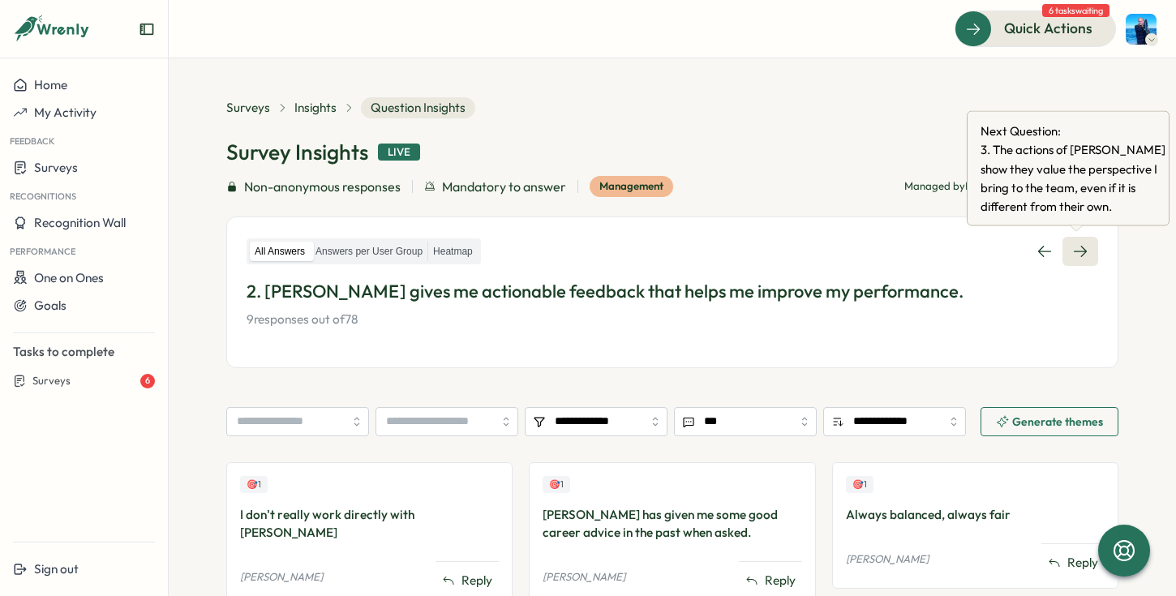
click at [1086, 251] on link at bounding box center [1081, 251] width 36 height 29
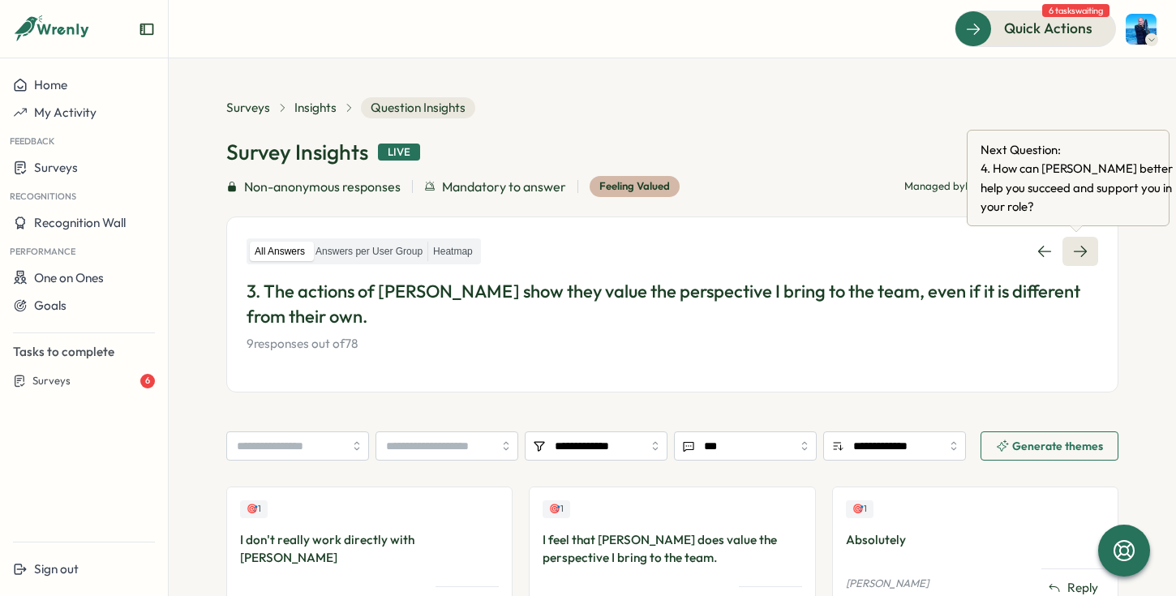
click at [1083, 254] on icon at bounding box center [1080, 251] width 16 height 16
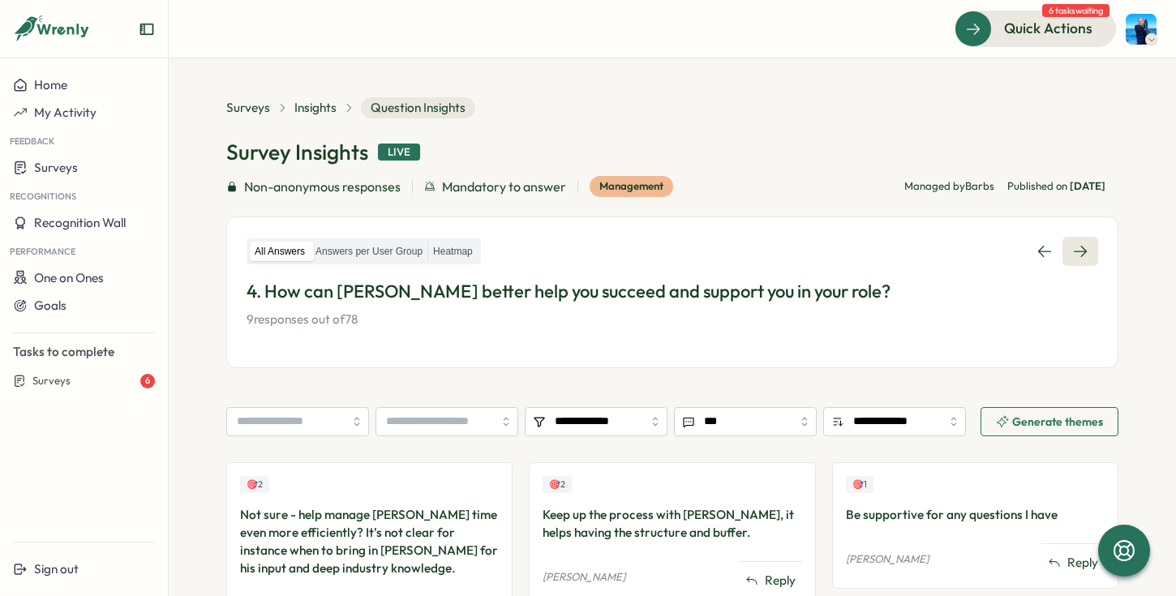
click at [1079, 256] on icon at bounding box center [1080, 251] width 16 height 16
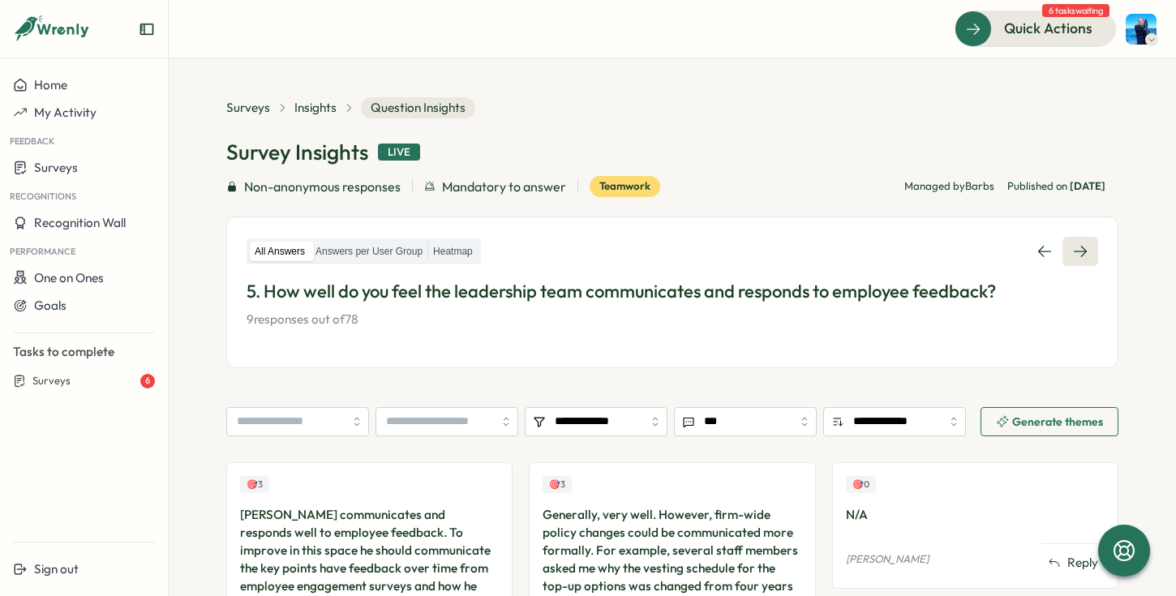
click at [1076, 239] on link at bounding box center [1081, 251] width 36 height 29
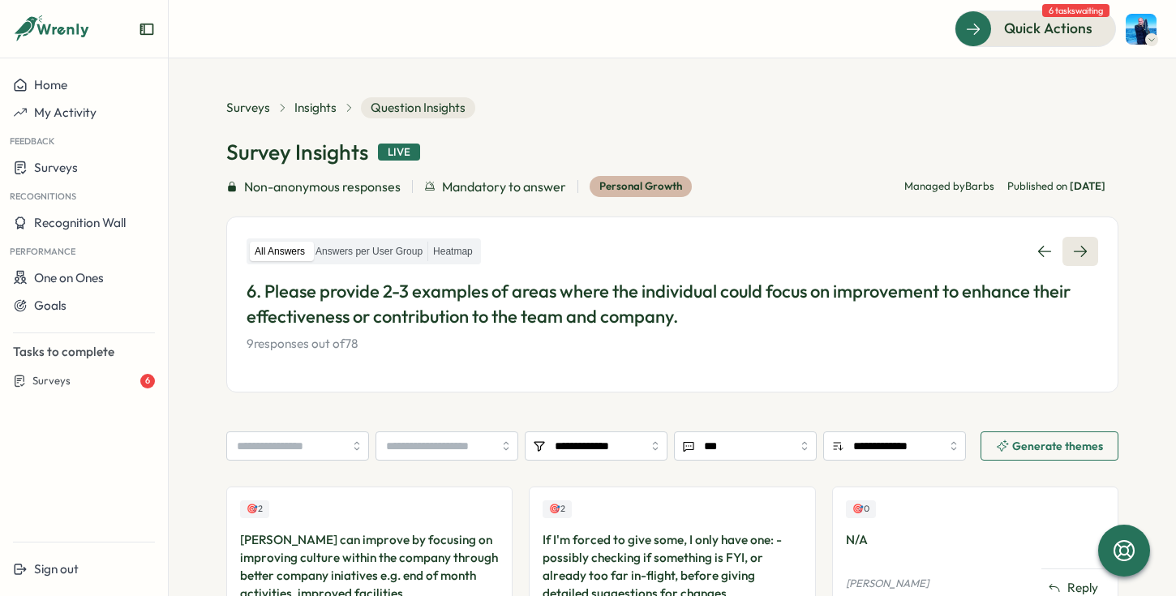
click at [1072, 256] on icon at bounding box center [1080, 251] width 16 height 16
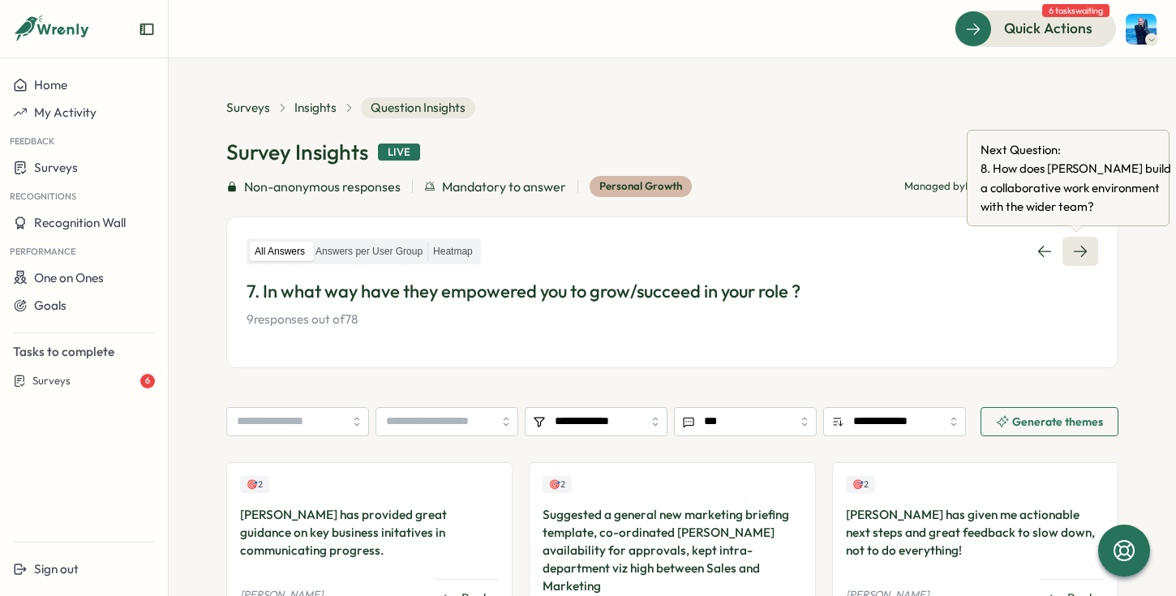
click at [1087, 248] on link at bounding box center [1081, 251] width 36 height 29
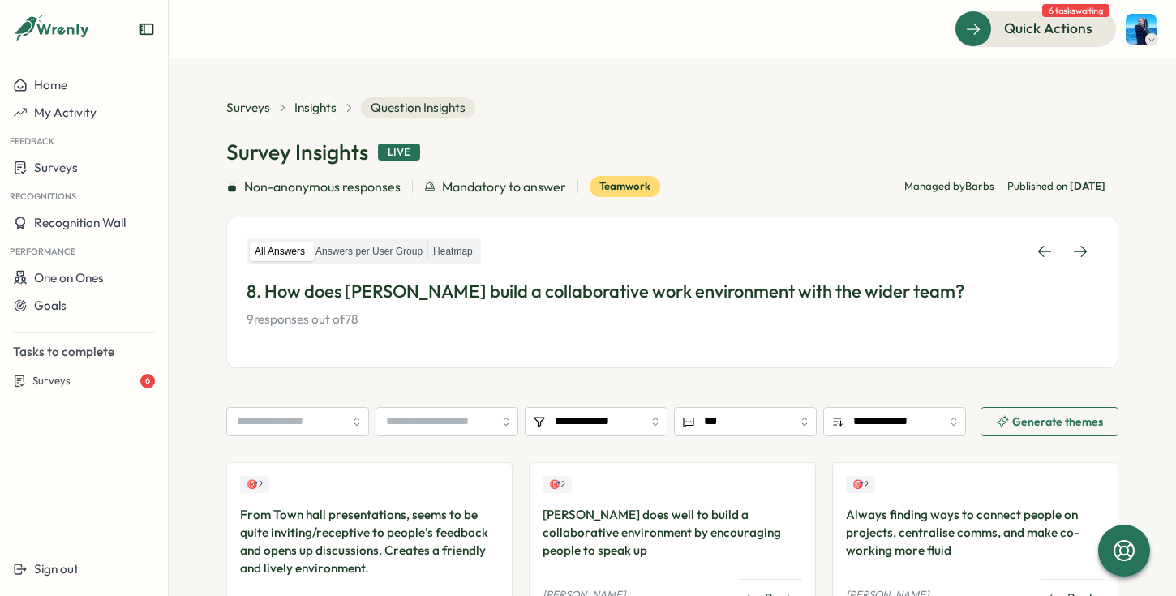
click at [1080, 269] on div "All Answers Answers per User Group Heatmap 8. How does [PERSON_NAME] build a co…" at bounding box center [673, 283] width 852 height 92
click at [1079, 253] on icon at bounding box center [1080, 251] width 16 height 16
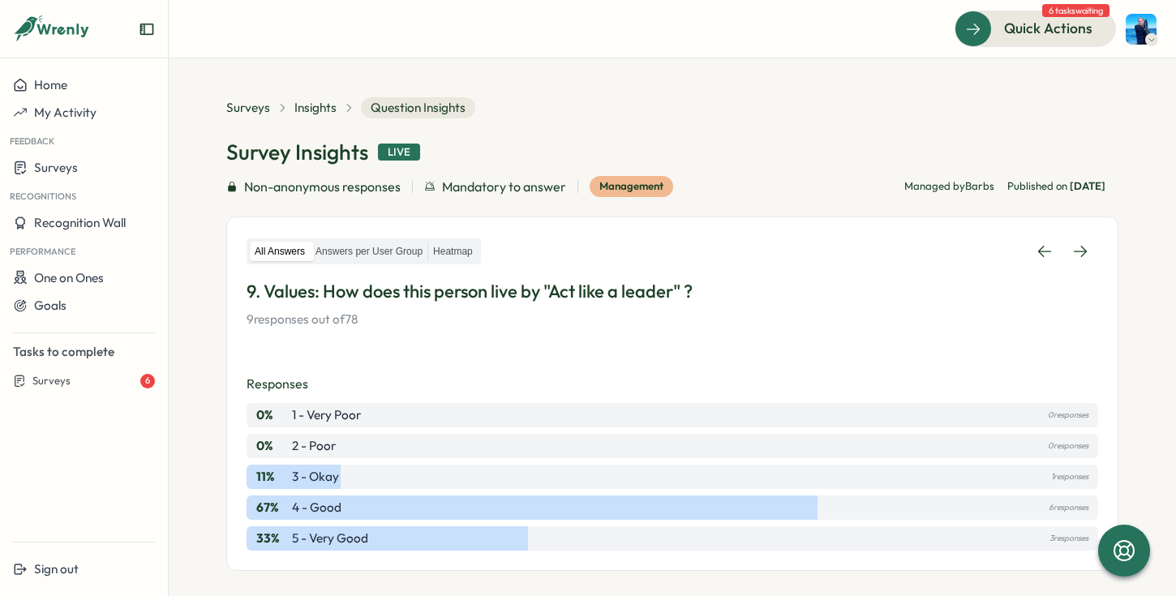
scroll to position [319, 0]
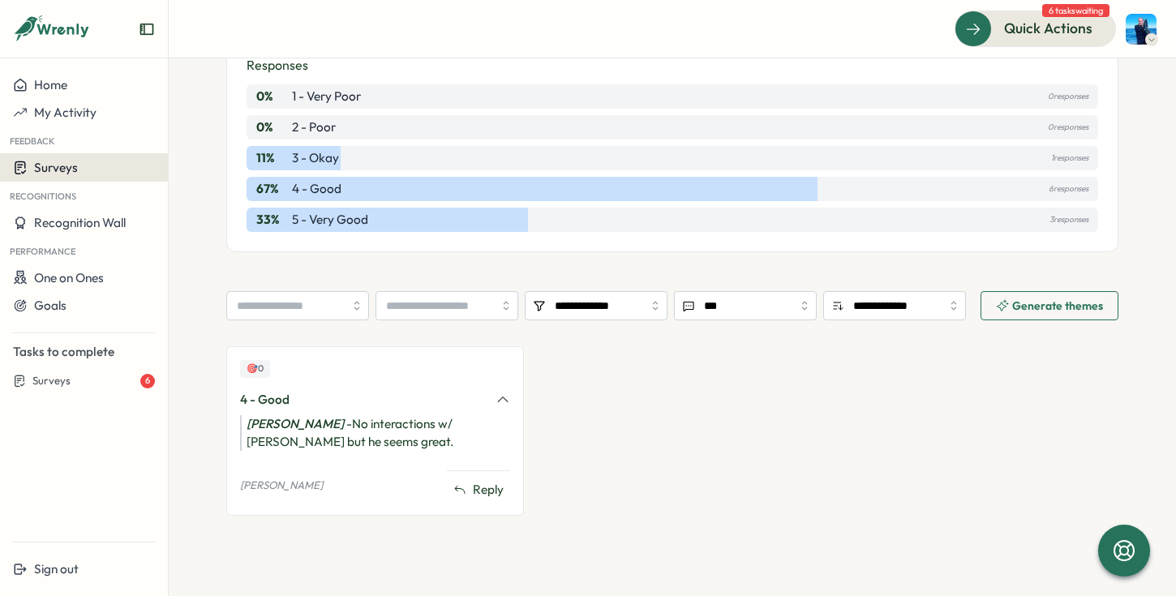
click at [100, 178] on button "Surveys" at bounding box center [84, 167] width 168 height 28
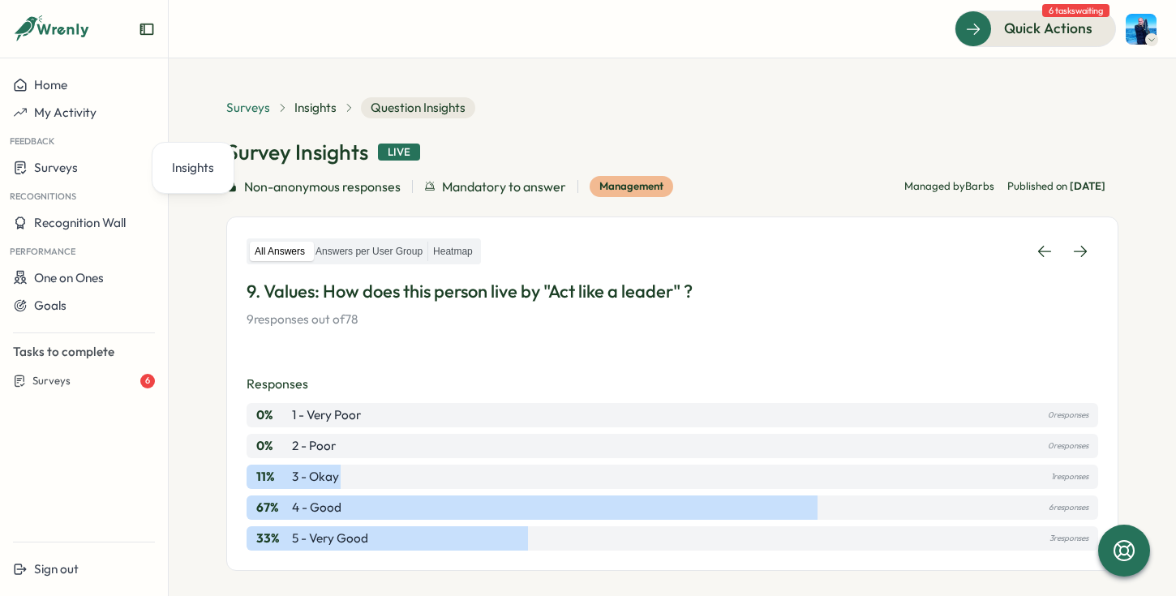
click at [238, 111] on span "Surveys" at bounding box center [248, 108] width 44 height 18
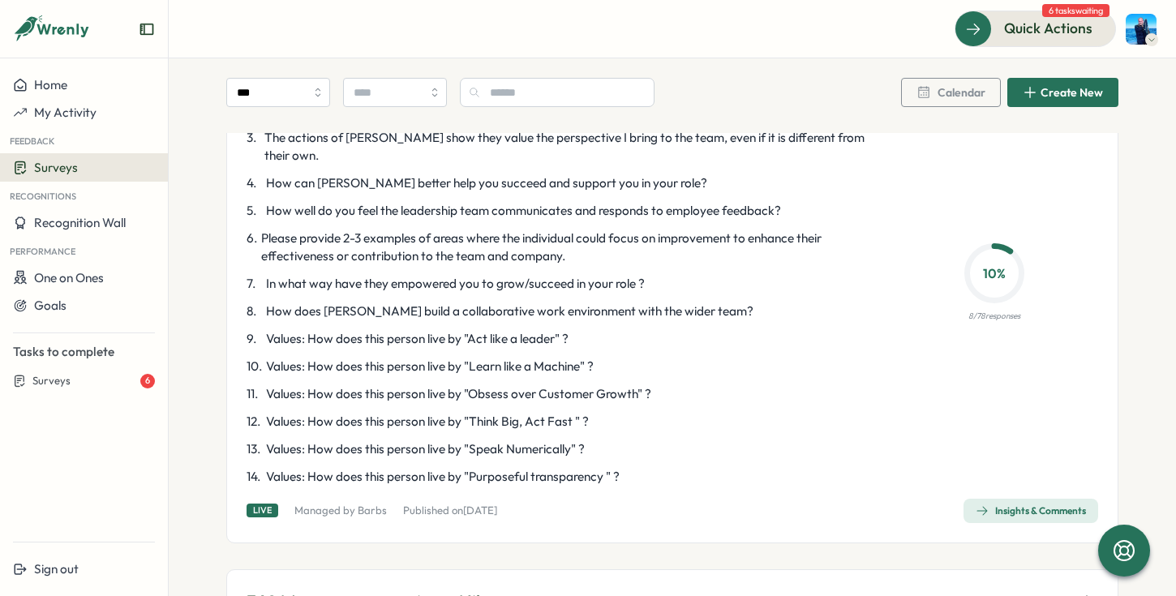
scroll to position [867, 0]
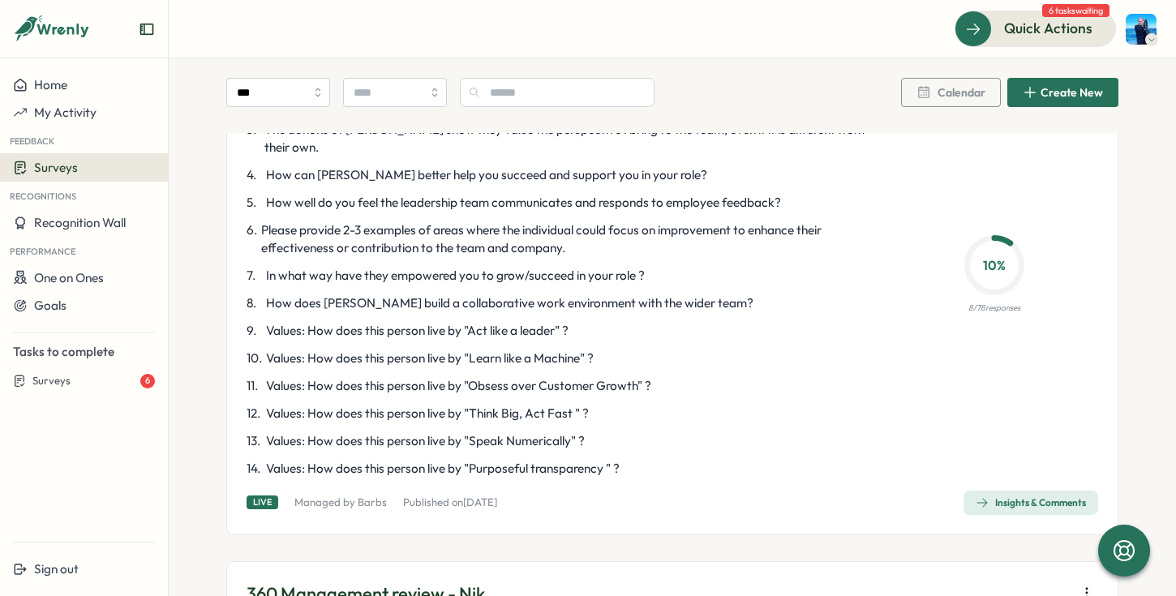
click at [1047, 496] on div "Insights & Comments" at bounding box center [1031, 502] width 110 height 13
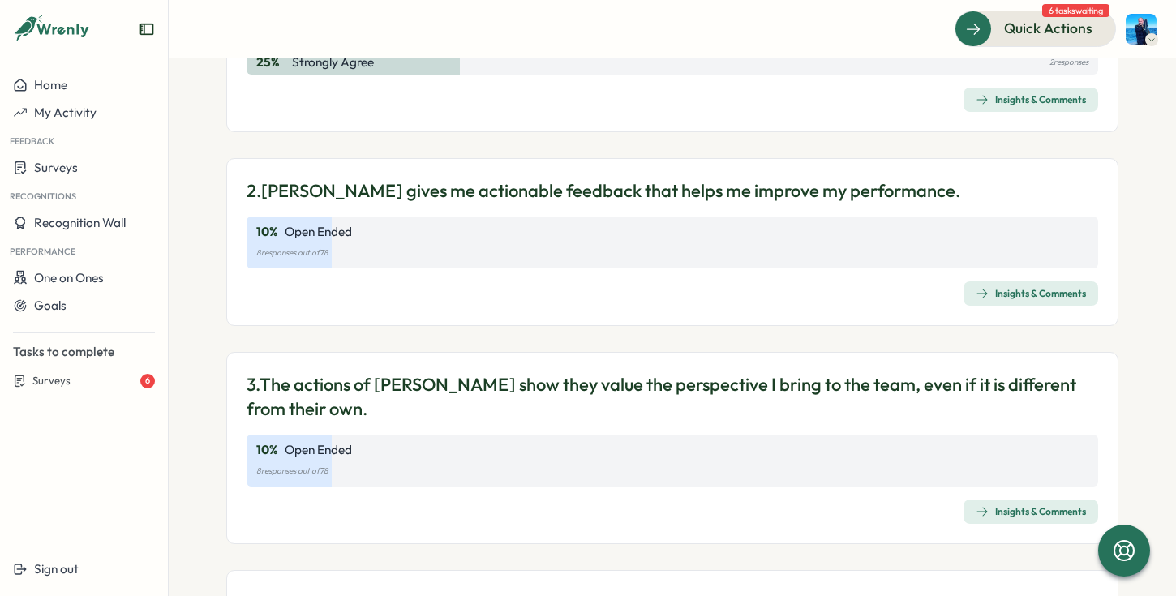
scroll to position [78, 0]
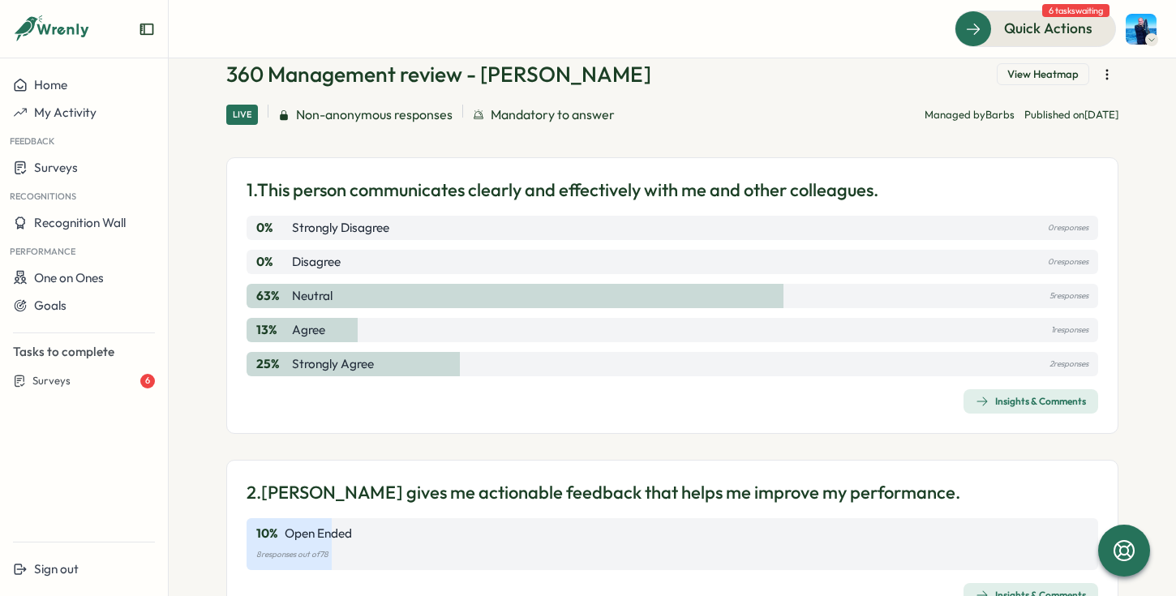
click at [1044, 399] on div "Insights & Comments" at bounding box center [1031, 401] width 110 height 13
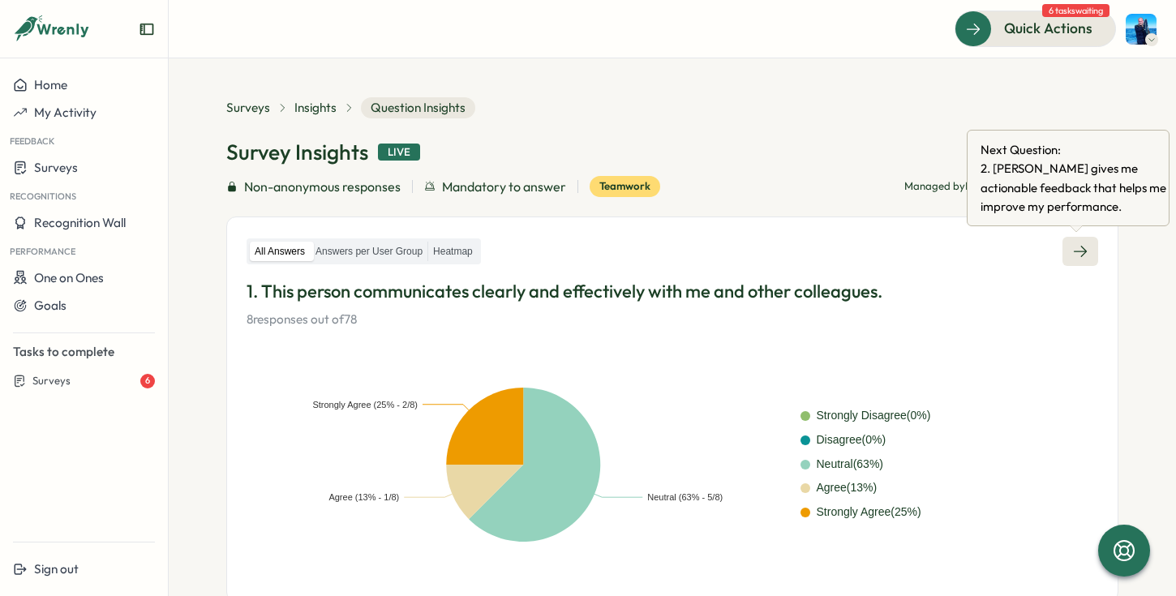
click at [1093, 253] on link at bounding box center [1081, 251] width 36 height 29
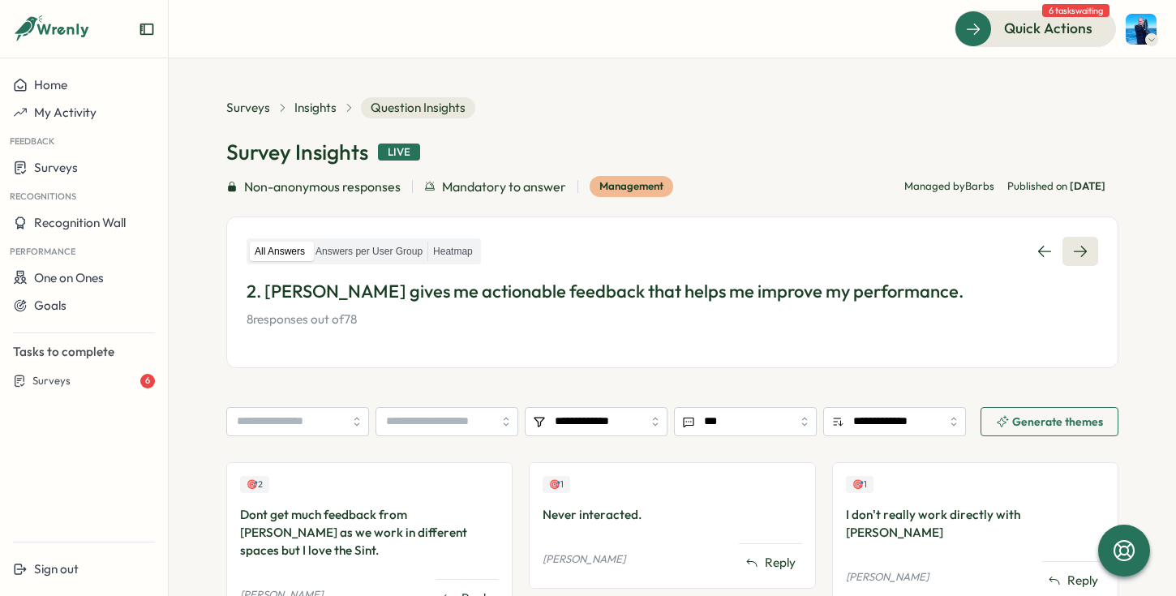
click at [1089, 251] on link at bounding box center [1081, 251] width 36 height 29
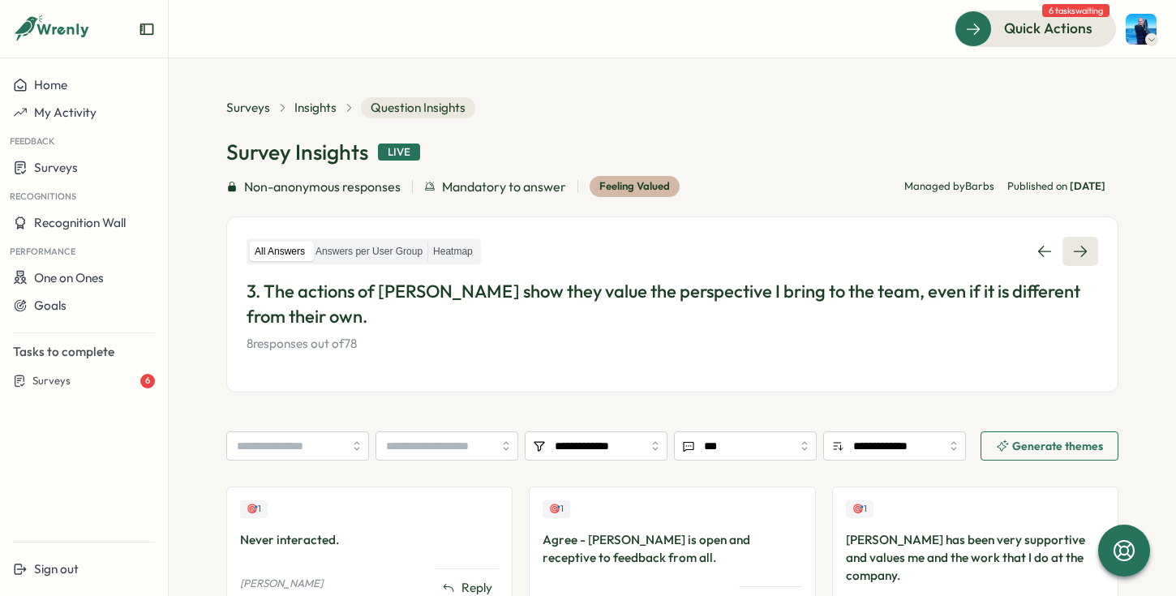
click at [1080, 253] on icon at bounding box center [1080, 251] width 16 height 16
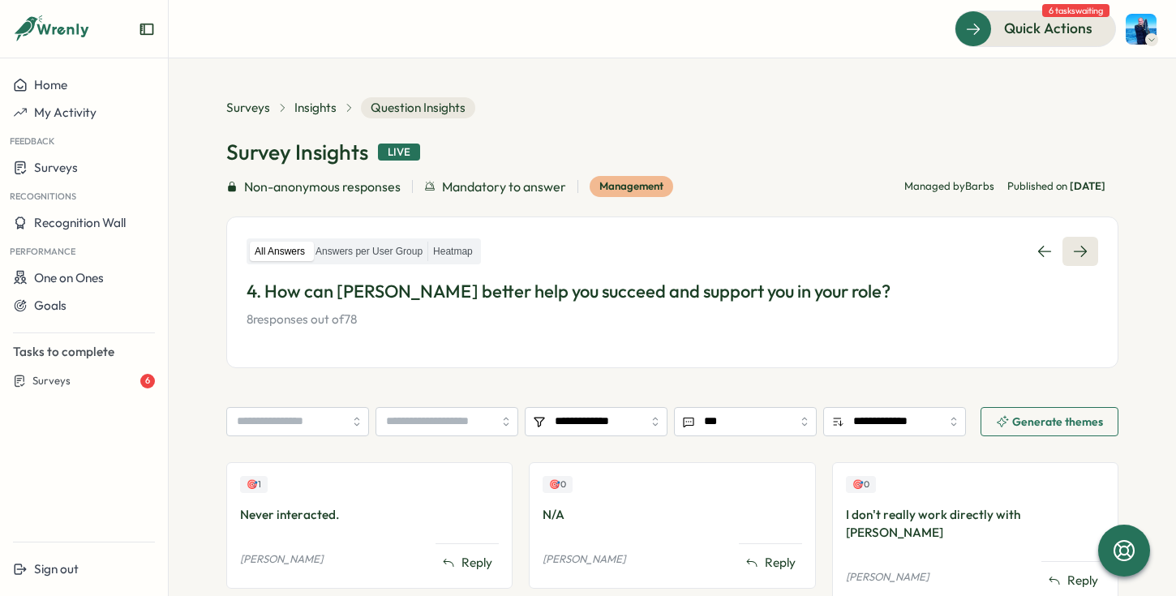
click at [1081, 247] on icon at bounding box center [1080, 251] width 16 height 16
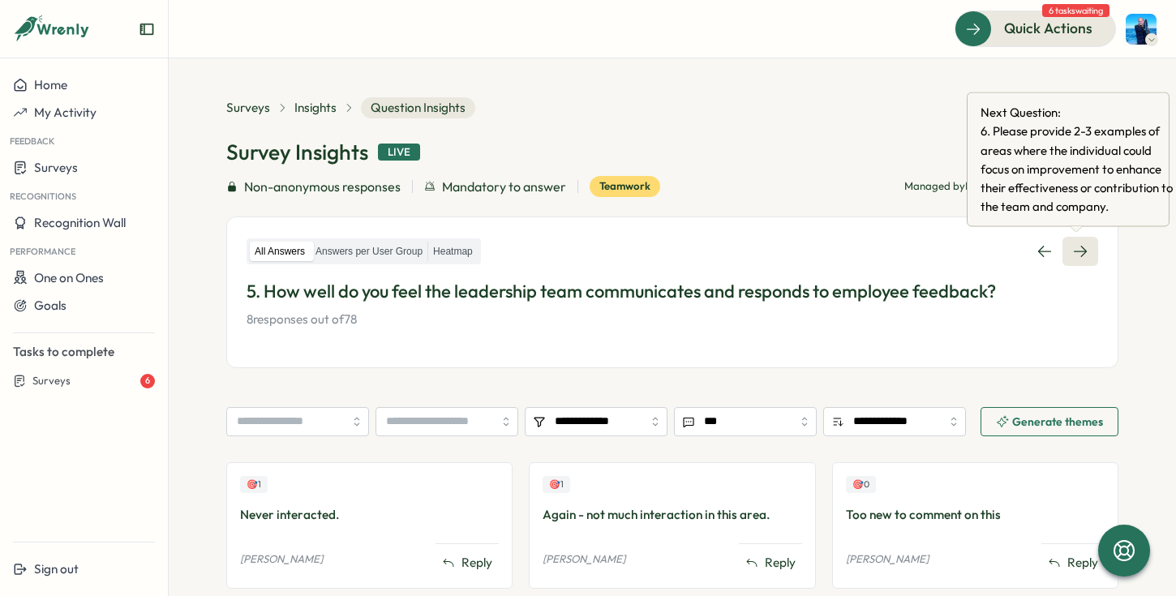
click at [1077, 248] on icon at bounding box center [1080, 251] width 16 height 16
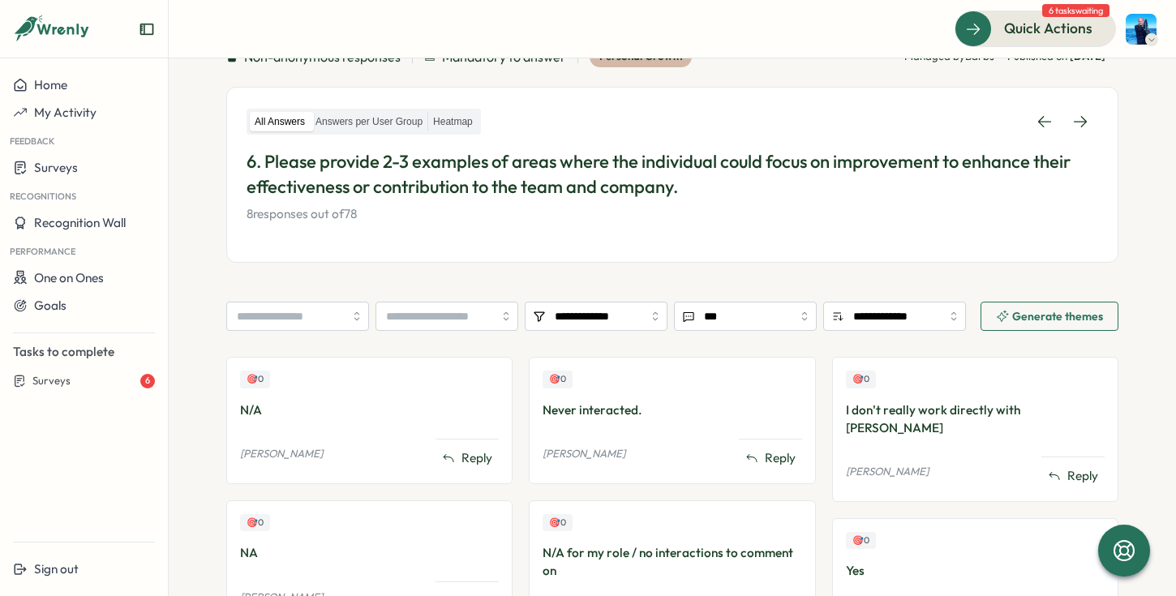
scroll to position [131, 0]
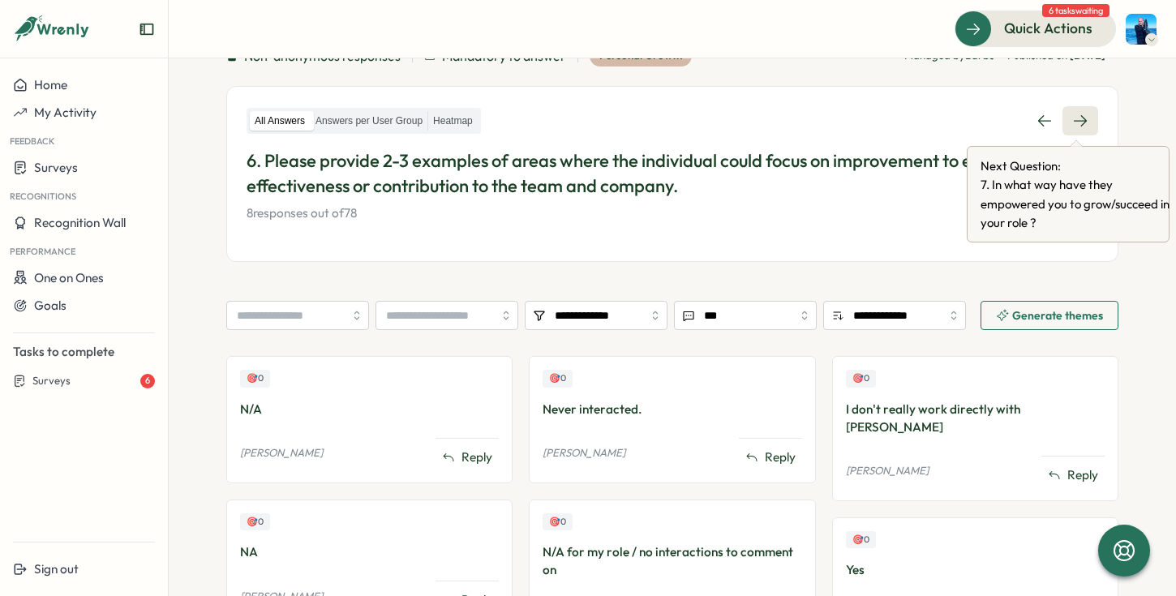
click at [1084, 119] on icon at bounding box center [1080, 121] width 16 height 16
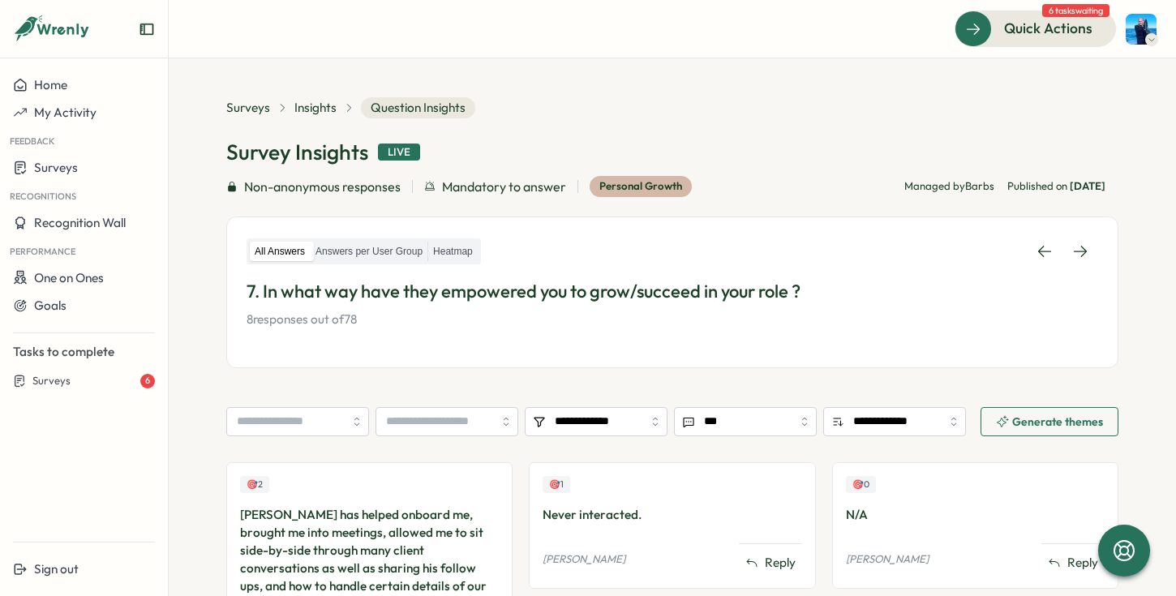
click at [1106, 247] on div "All Answers Answers per User Group Heatmap 7. In what way have they empowered y…" at bounding box center [672, 293] width 892 height 152
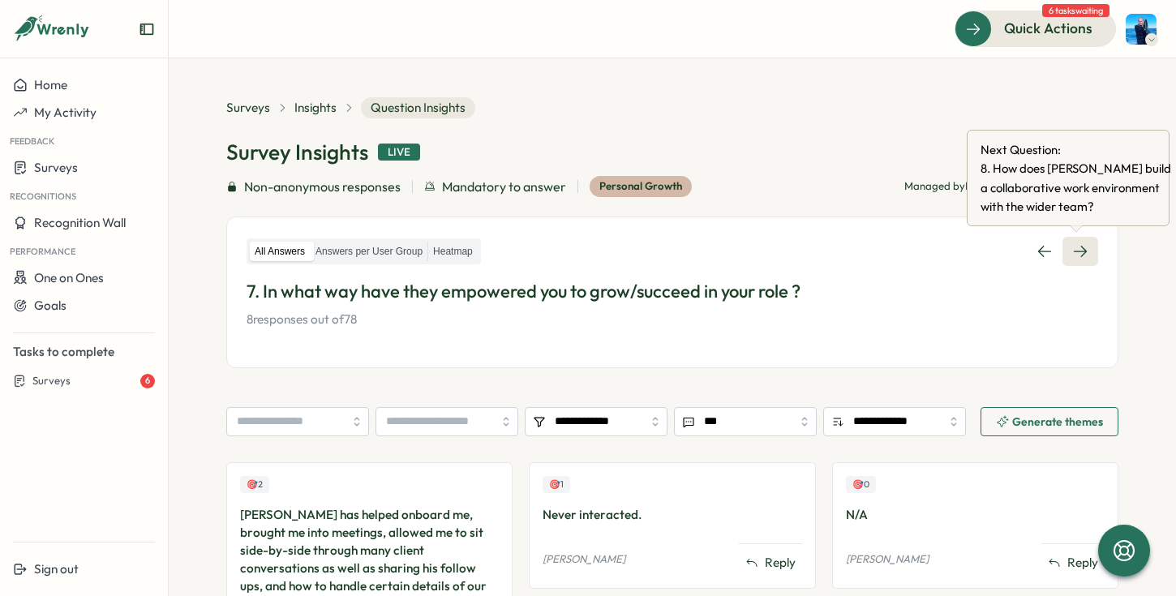
click at [1090, 258] on link at bounding box center [1081, 251] width 36 height 29
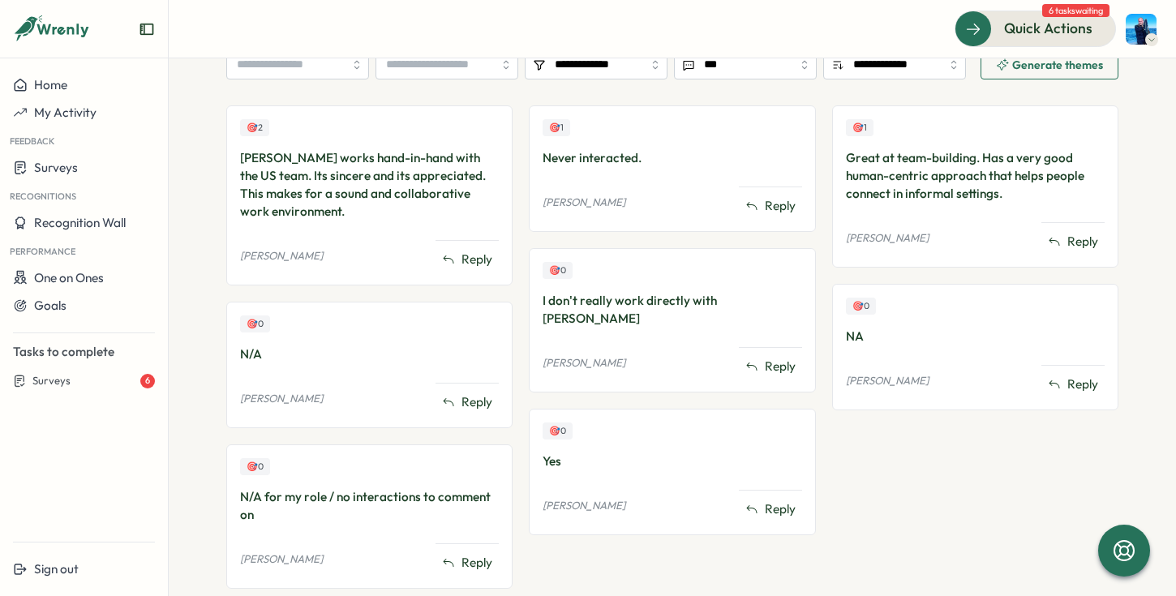
scroll to position [363, 0]
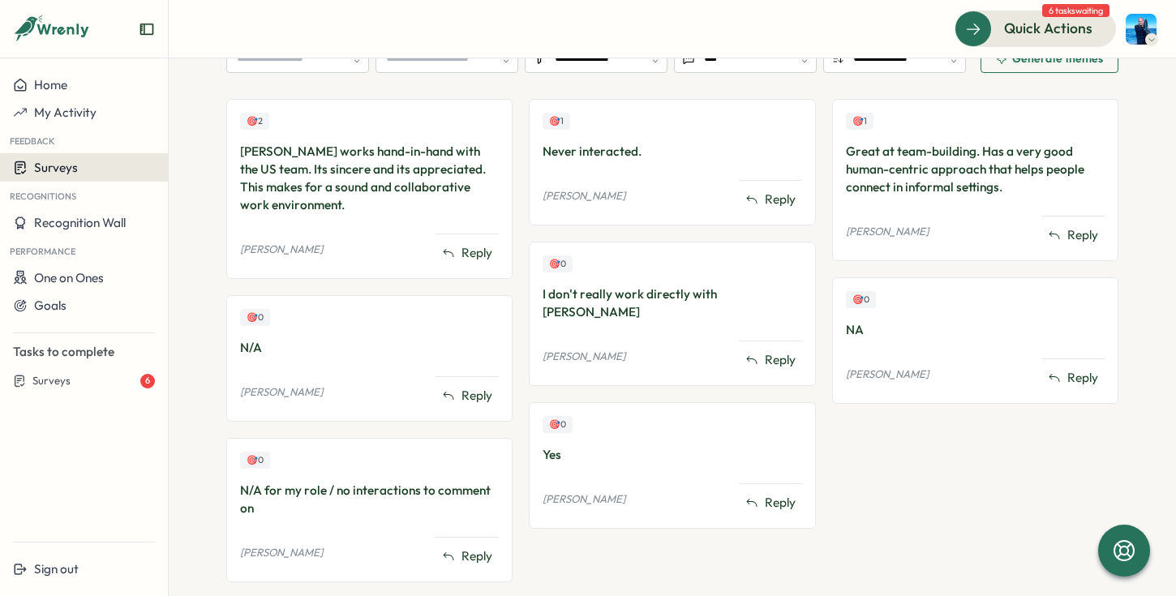
click at [62, 167] on span "Surveys" at bounding box center [56, 167] width 44 height 15
click at [208, 88] on section "**********" at bounding box center [672, 327] width 1007 height 538
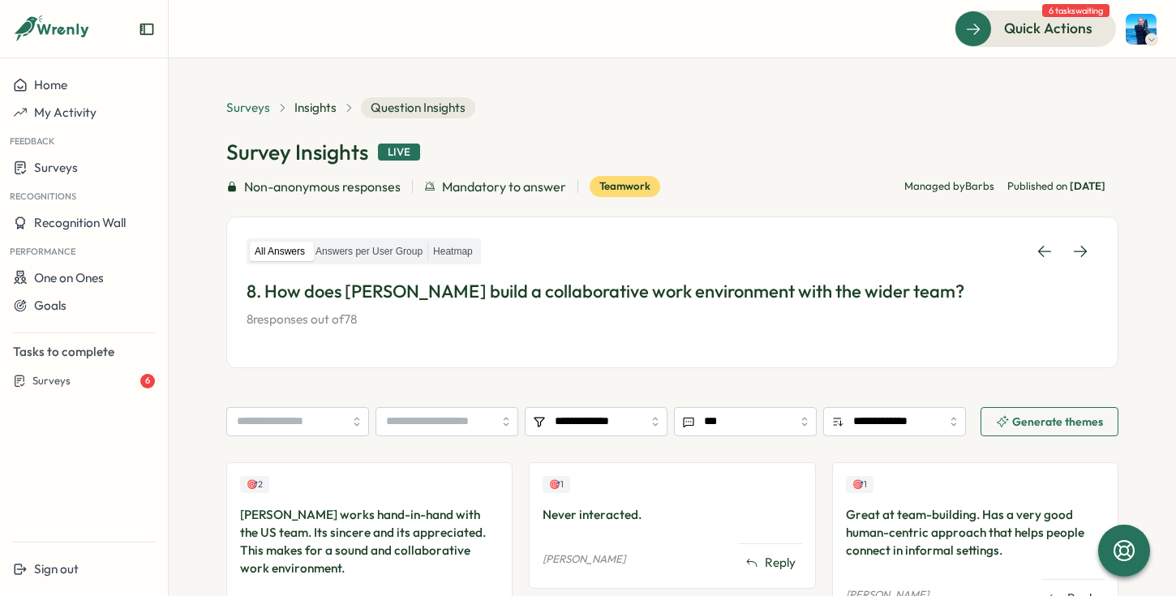
click at [244, 108] on span "Surveys" at bounding box center [248, 108] width 44 height 18
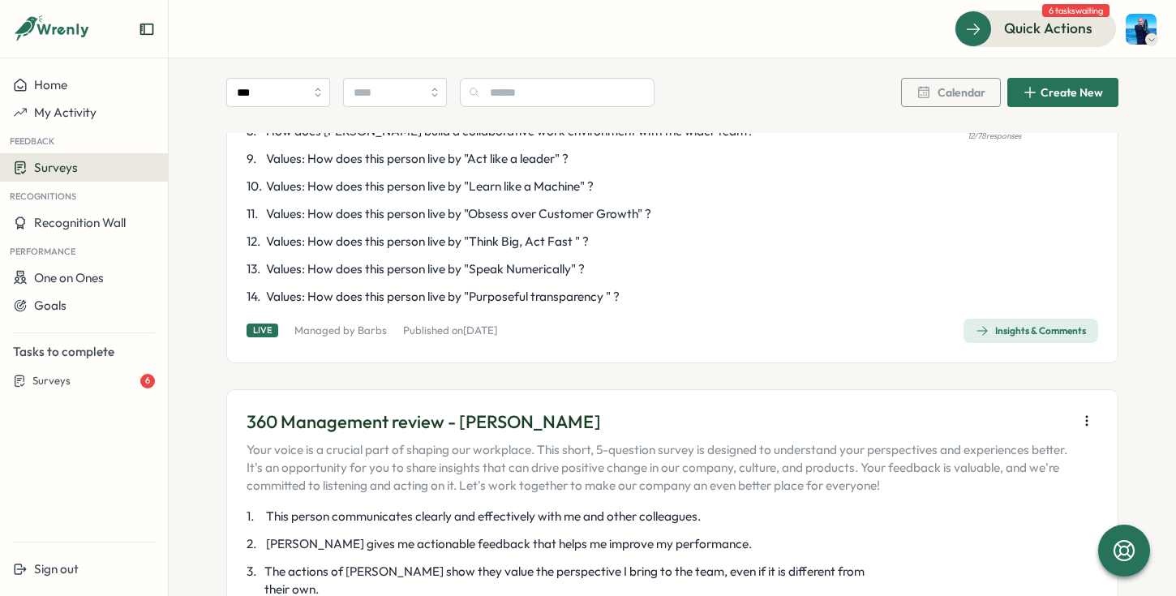
scroll to position [4093, 0]
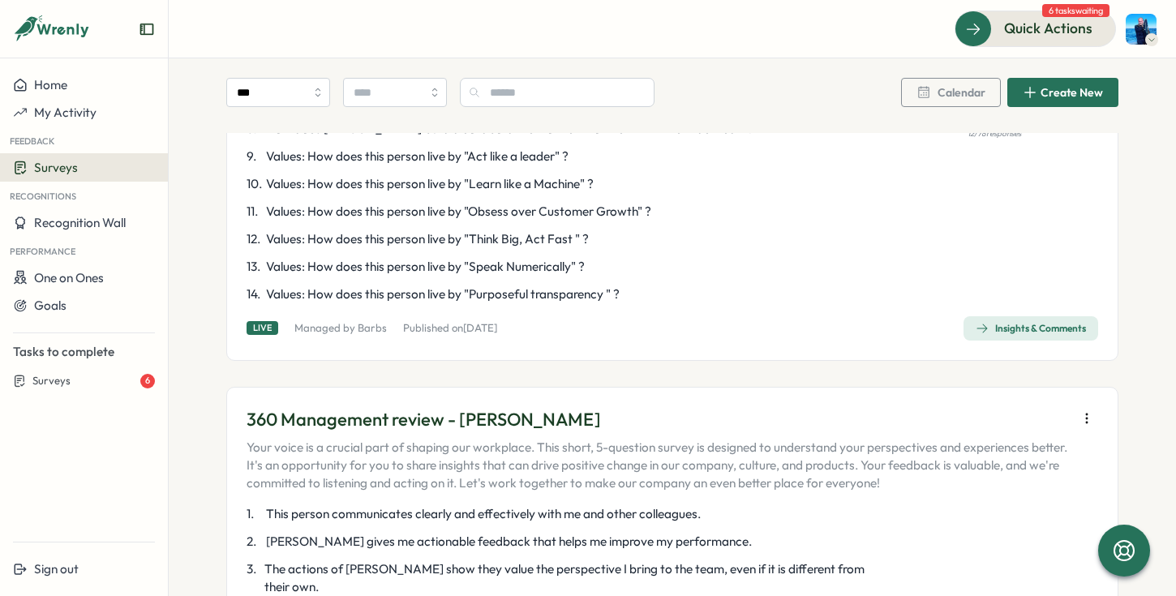
click at [1038, 322] on div "Insights & Comments" at bounding box center [1031, 328] width 110 height 13
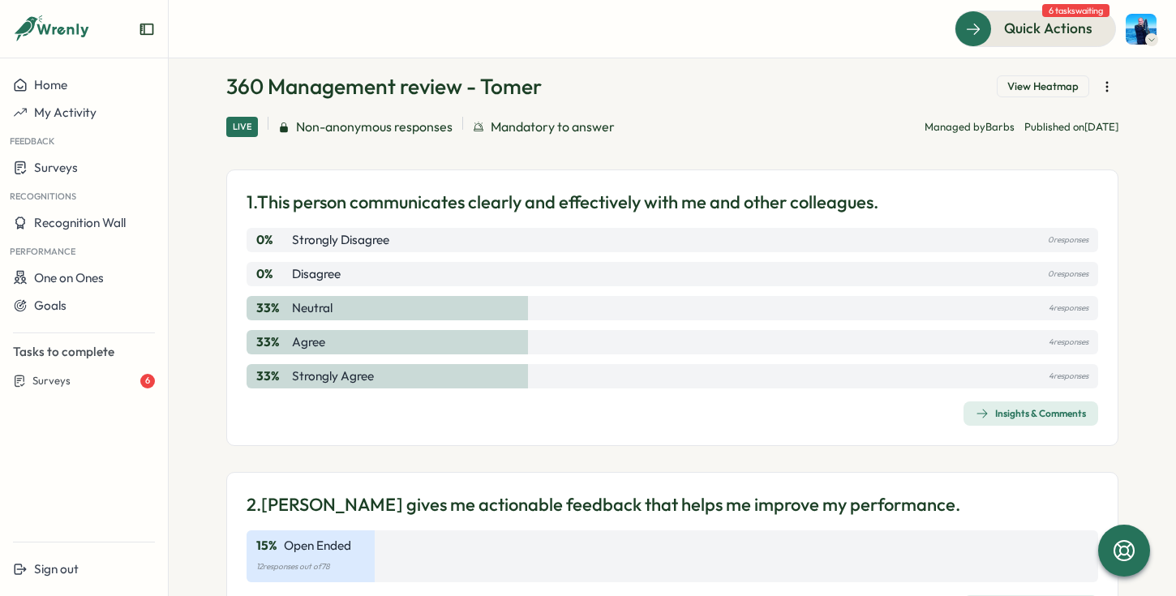
scroll to position [65, 0]
click at [1047, 436] on div "1. This person communicates clearly and effectively with me and other colleague…" at bounding box center [672, 308] width 892 height 277
click at [1050, 413] on div "Insights & Comments" at bounding box center [1031, 414] width 110 height 13
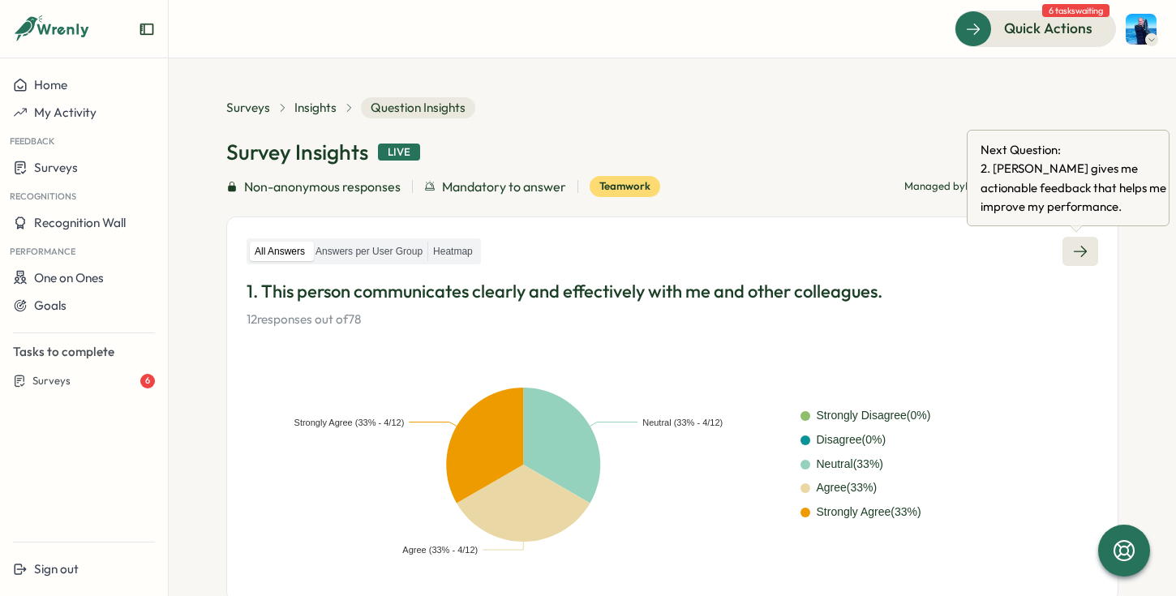
click at [1083, 253] on icon at bounding box center [1080, 251] width 16 height 16
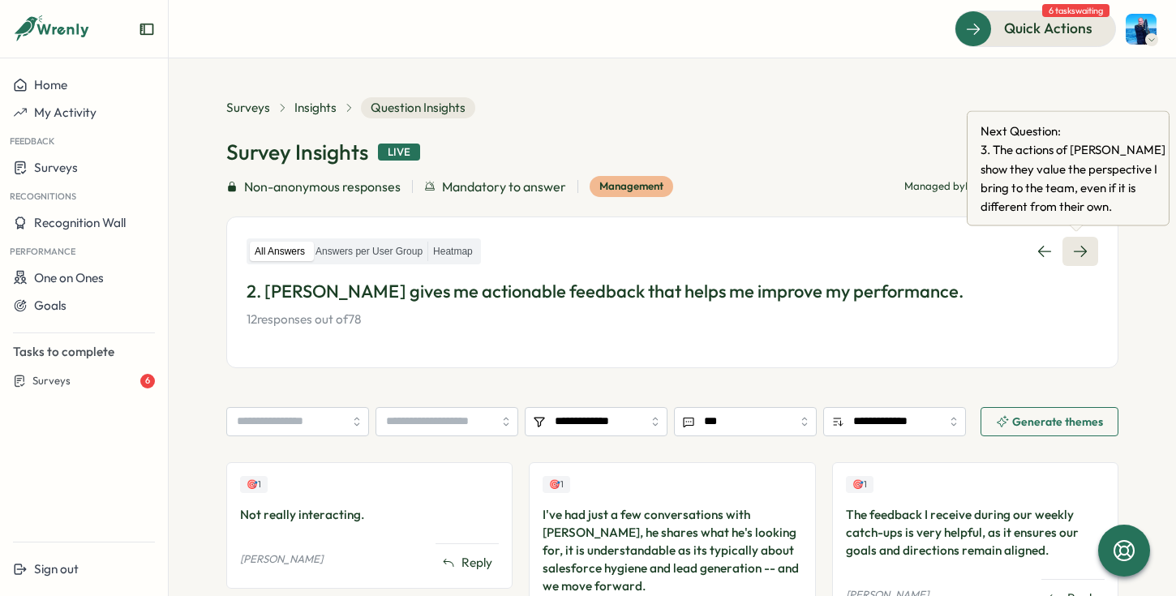
click at [1084, 256] on icon at bounding box center [1080, 251] width 16 height 16
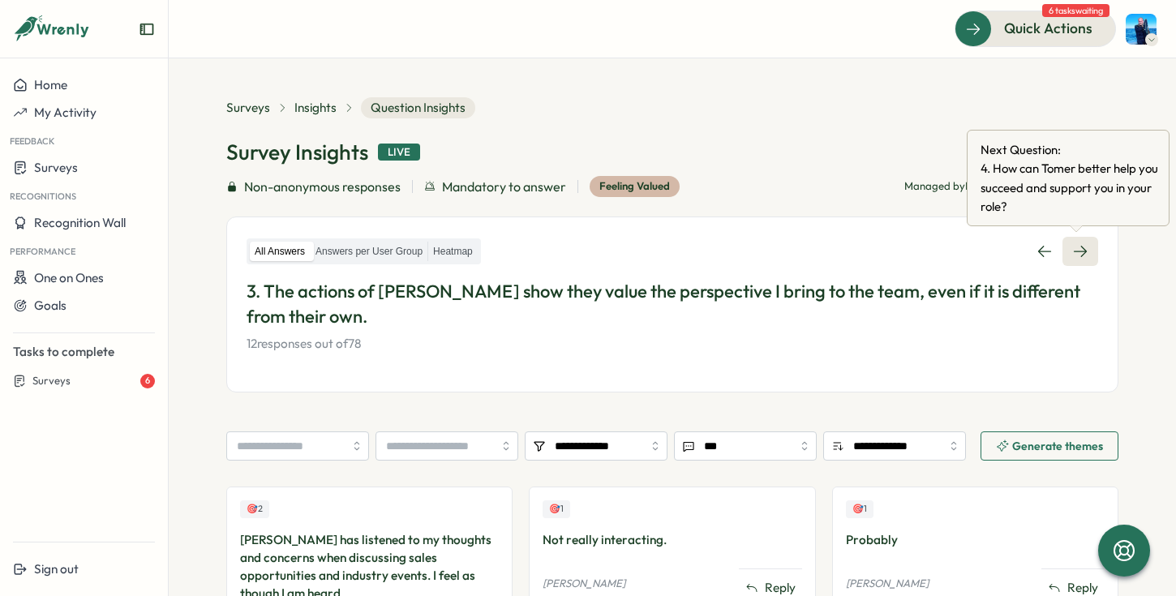
click at [1081, 258] on icon at bounding box center [1080, 251] width 16 height 16
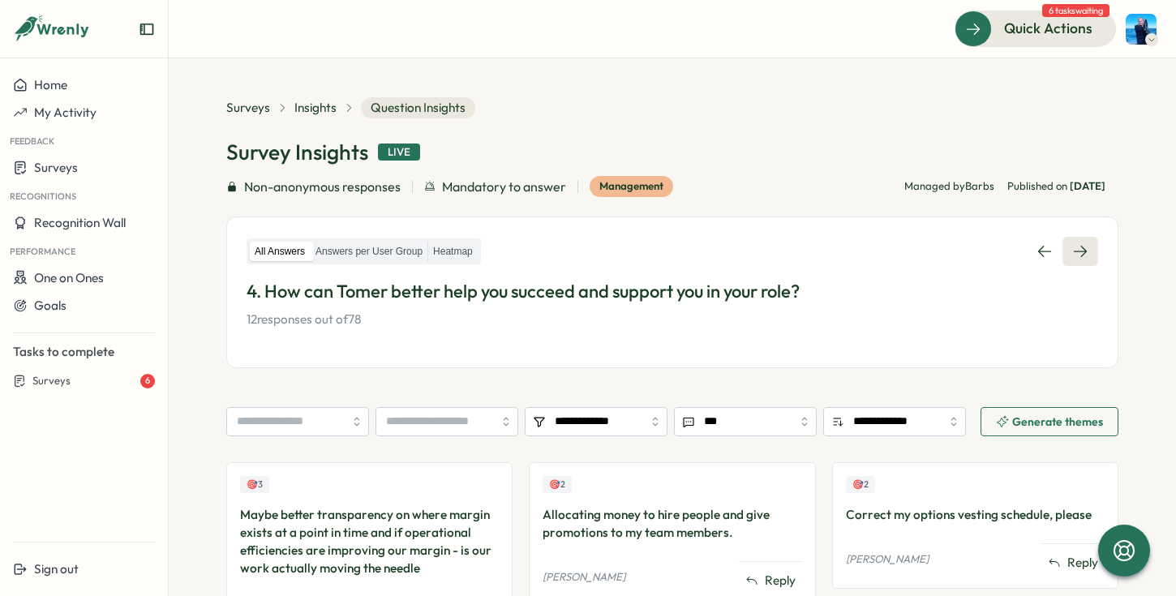
click at [1077, 259] on icon at bounding box center [1080, 251] width 16 height 16
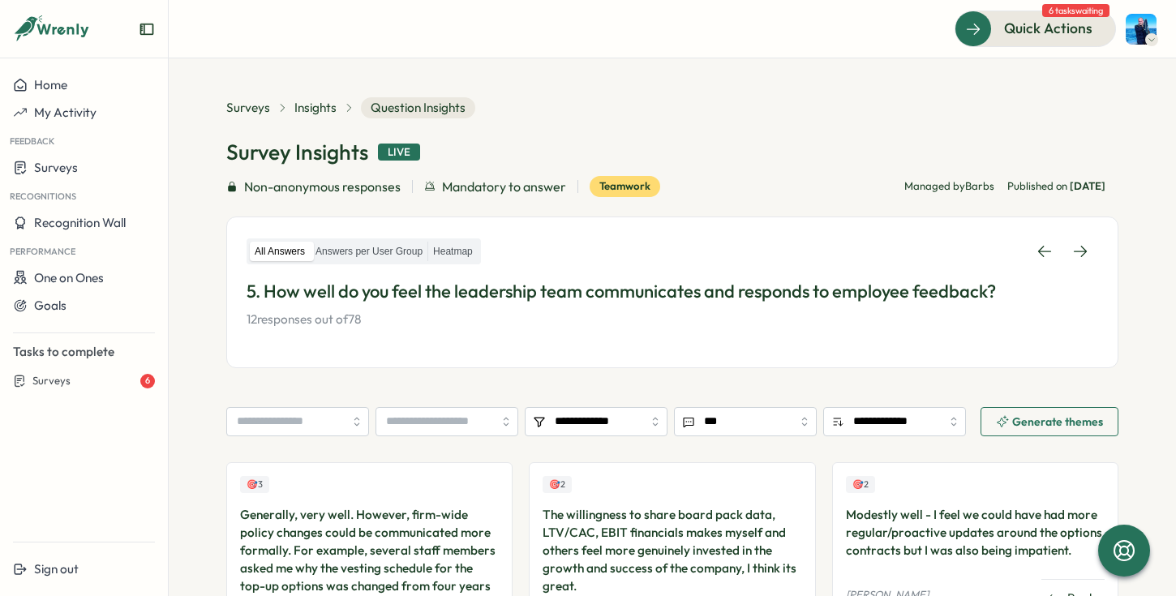
click at [1071, 268] on div "All Answers Answers per User Group Heatmap 5. How well do you feel the leadersh…" at bounding box center [673, 283] width 852 height 92
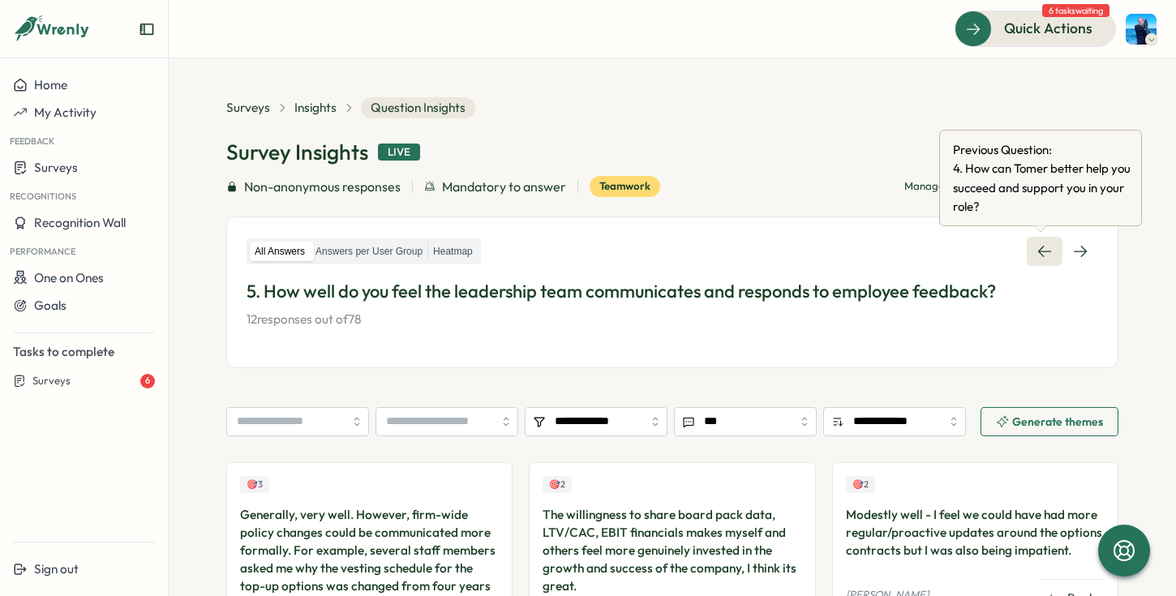
click at [1041, 251] on icon at bounding box center [1044, 251] width 13 height 11
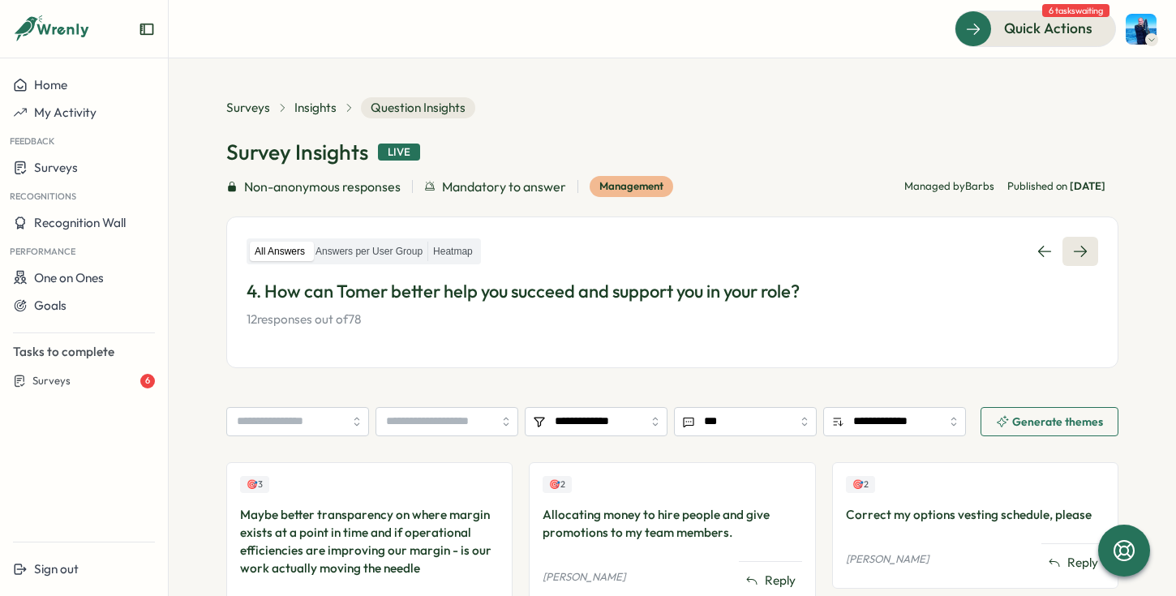
click at [1072, 254] on icon at bounding box center [1080, 251] width 16 height 16
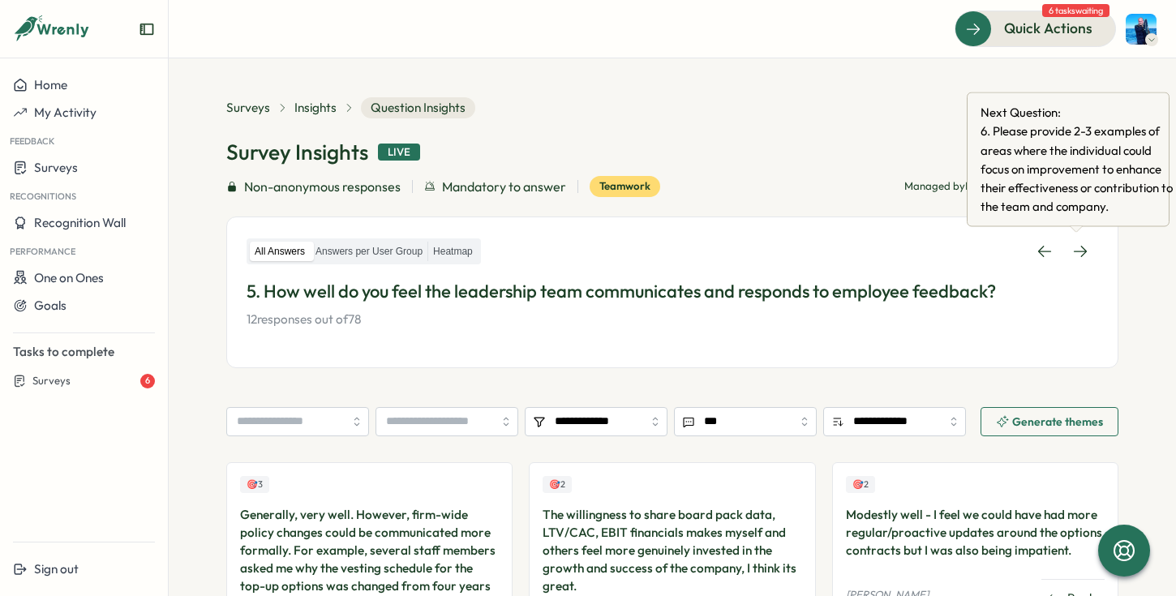
click at [1087, 226] on div "All Answers Answers per User Group Heatmap 5. How well do you feel the leadersh…" at bounding box center [672, 293] width 892 height 152
click at [1076, 252] on icon at bounding box center [1080, 251] width 16 height 16
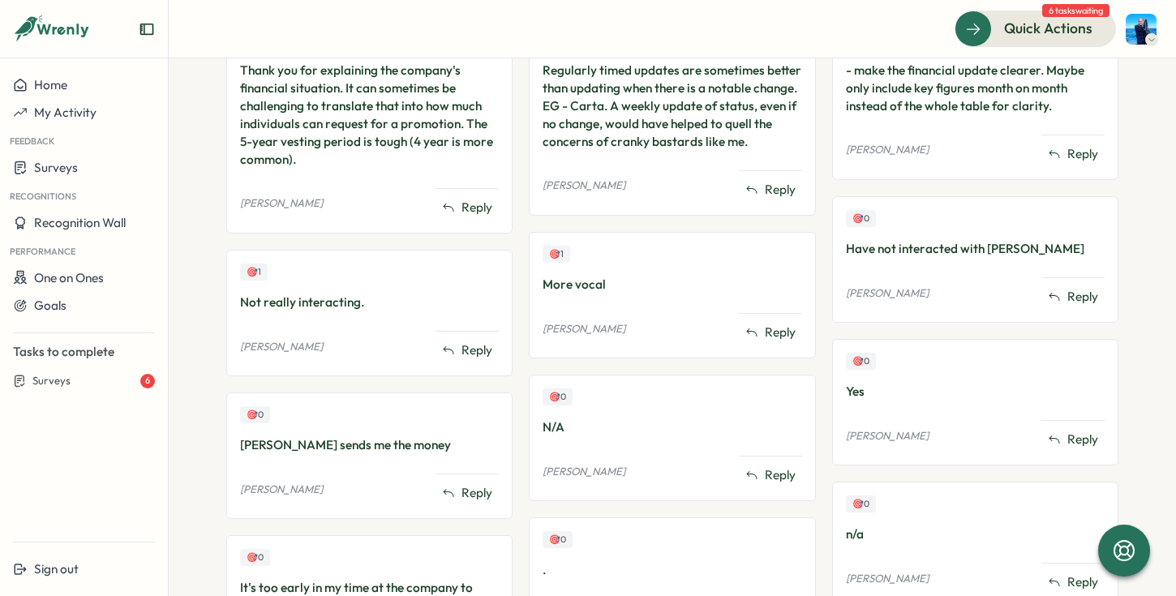
scroll to position [608, 0]
